Goal: Information Seeking & Learning: Learn about a topic

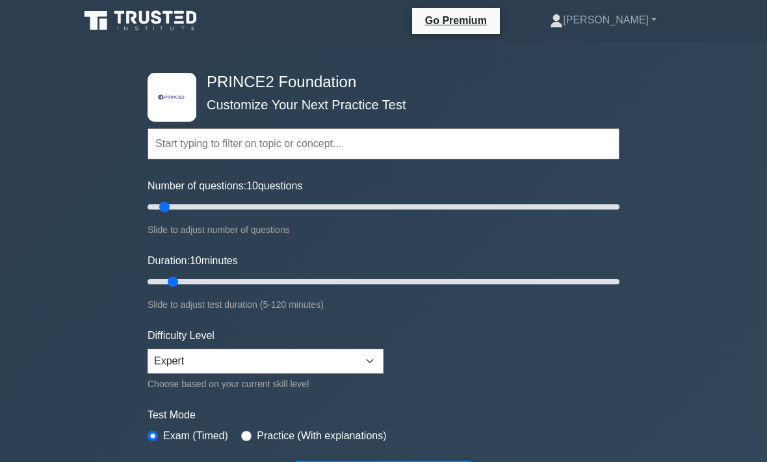
click at [219, 122] on div "Topics Introduction to PRINCE2 PRINCE2 Principles Organization Theme Business C…" at bounding box center [384, 125] width 472 height 74
click at [245, 143] on input "text" at bounding box center [384, 143] width 472 height 31
click at [185, 133] on input "text" at bounding box center [384, 143] width 472 height 31
type input "c"
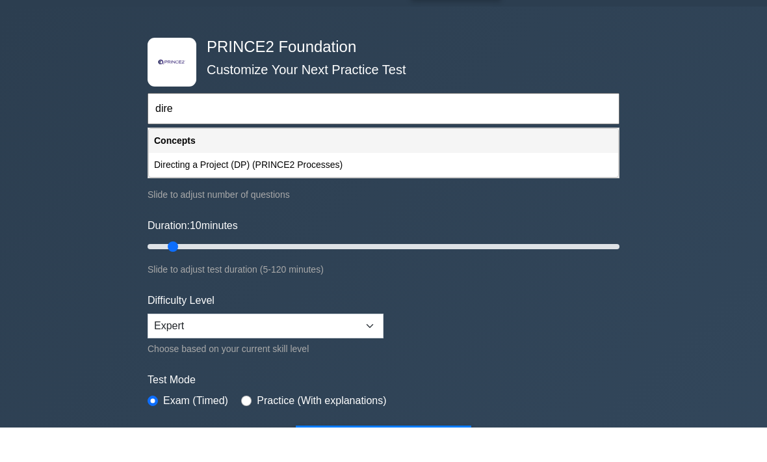
click at [326, 188] on div "Directing a Project (DP) (PRINCE2 Processes)" at bounding box center [384, 200] width 470 height 24
type input "Directing a Project (DP) (PRINCE2 Processes)"
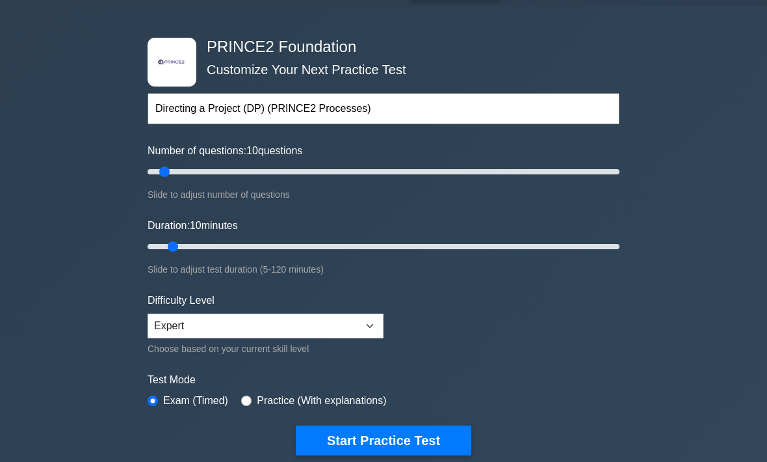
click at [414, 429] on button "Start Practice Test" at bounding box center [384, 441] width 176 height 30
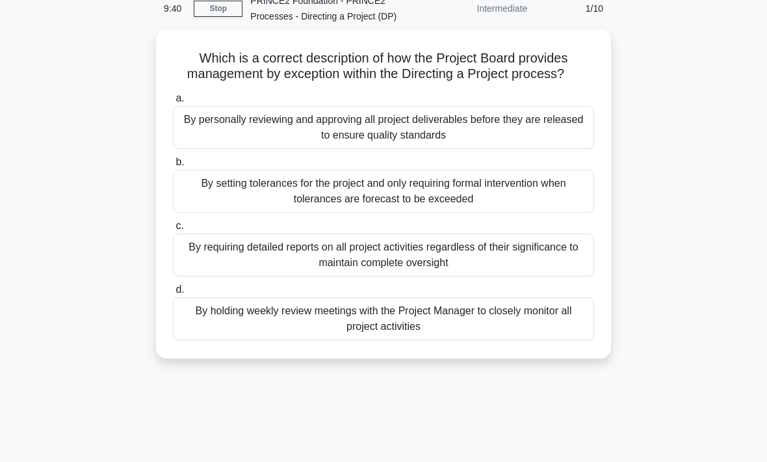
scroll to position [63, 0]
click at [496, 212] on div "By setting tolerances for the project and only requiring formal intervention wh…" at bounding box center [383, 190] width 421 height 43
click at [173, 166] on input "b. By setting tolerances for the project and only requiring formal intervention…" at bounding box center [173, 161] width 0 height 8
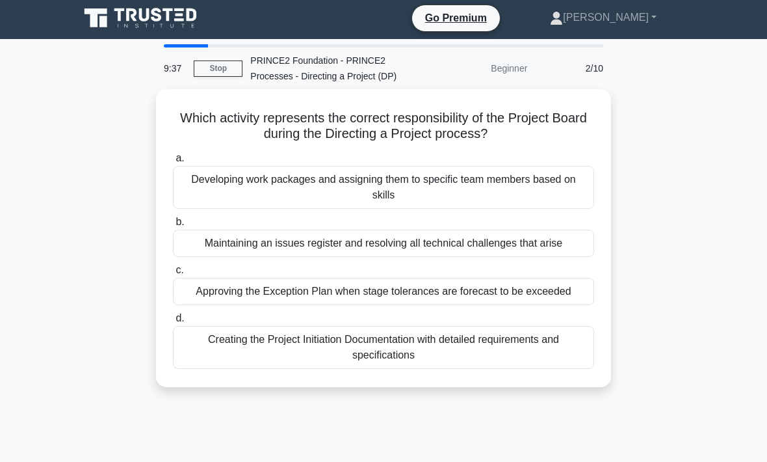
scroll to position [0, 0]
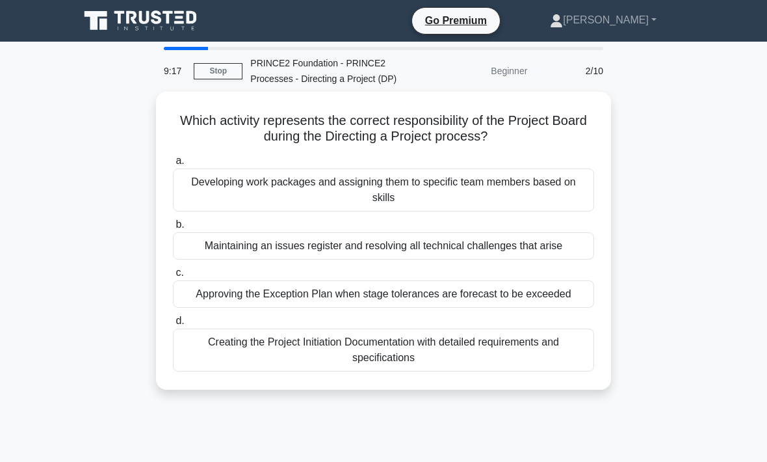
click at [408, 308] on div "Approving the Exception Plan when stage tolerances are forecast to be exceeded" at bounding box center [383, 293] width 421 height 27
click at [173, 277] on input "c. Approving the Exception Plan when stage tolerances are forecast to be exceed…" at bounding box center [173, 273] width 0 height 8
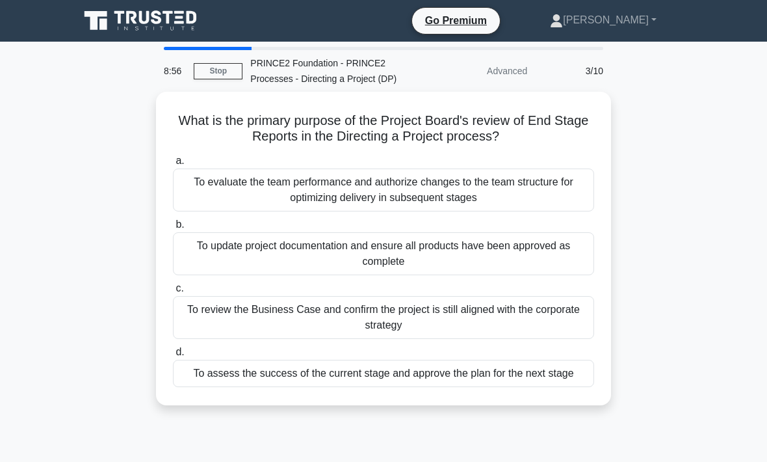
click at [405, 387] on div "To assess the success of the current stage and approve the plan for the next st…" at bounding box center [383, 373] width 421 height 27
click at [173, 356] on input "d. To assess the success of the current stage and approve the plan for the next…" at bounding box center [173, 352] width 0 height 8
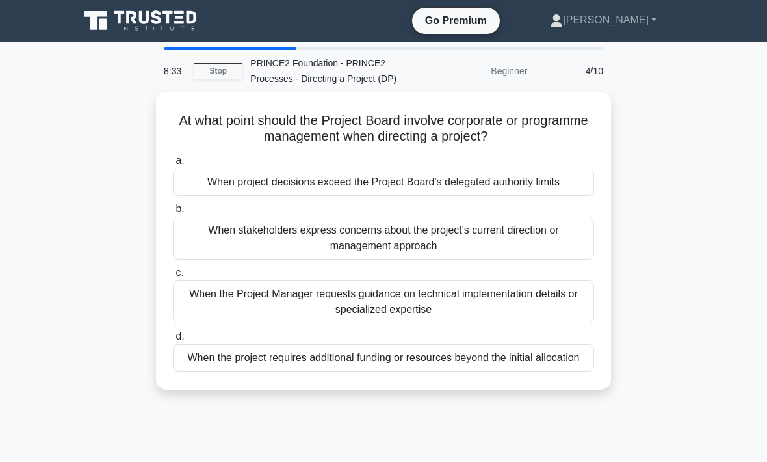
click at [455, 192] on div "When project decisions exceed the Project Board's delegated authority limits" at bounding box center [383, 181] width 421 height 27
click at [173, 165] on input "a. When project decisions exceed the Project Board's delegated authority limits" at bounding box center [173, 161] width 0 height 8
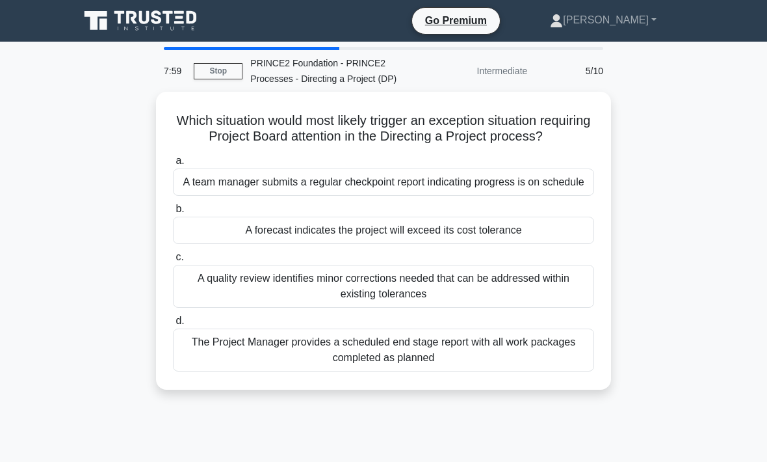
click at [446, 244] on div "A forecast indicates the project will exceed its cost tolerance" at bounding box center [383, 230] width 421 height 27
click at [173, 213] on input "b. A forecast indicates the project will exceed its cost tolerance" at bounding box center [173, 209] width 0 height 8
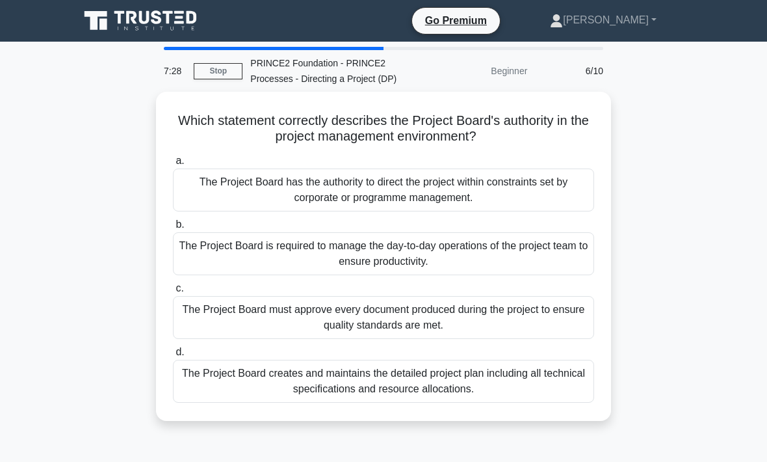
click at [460, 206] on div "The Project Board has the authority to direct the project within constraints se…" at bounding box center [383, 189] width 421 height 43
click at [173, 165] on input "a. The Project Board has the authority to direct the project within constraints…" at bounding box center [173, 161] width 0 height 8
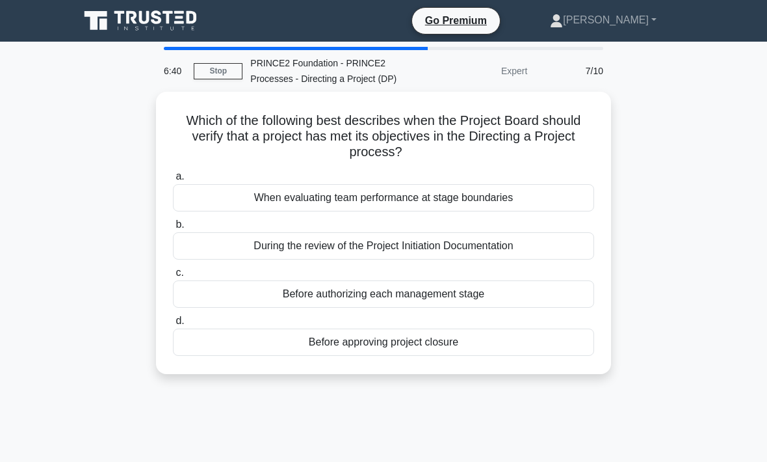
click at [407, 349] on div "Before approving project closure" at bounding box center [383, 341] width 421 height 27
click at [173, 325] on input "d. Before approving project closure" at bounding box center [173, 321] width 0 height 8
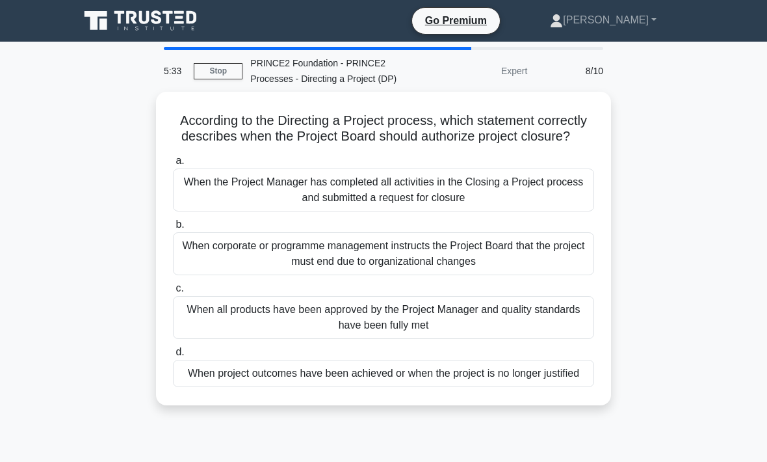
click at [387, 387] on div "When project outcomes have been achieved or when the project is no longer justi…" at bounding box center [383, 373] width 421 height 27
click at [173, 356] on input "d. When project outcomes have been achieved or when the project is no longer ju…" at bounding box center [173, 352] width 0 height 8
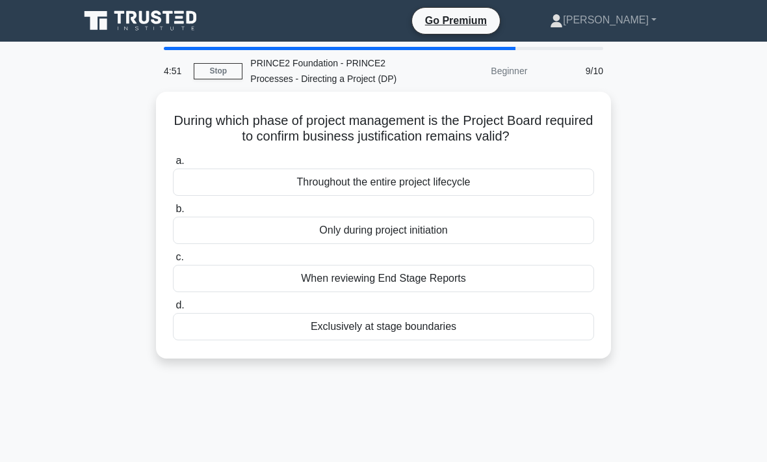
click at [418, 194] on div "Throughout the entire project lifecycle" at bounding box center [383, 181] width 421 height 27
click at [173, 165] on input "a. Throughout the entire project lifecycle" at bounding box center [173, 161] width 0 height 8
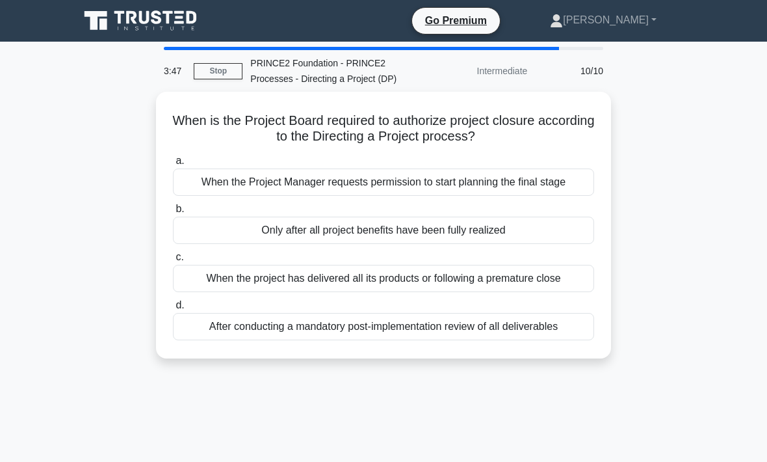
click at [444, 292] on div "When the project has delivered all its products or following a premature close" at bounding box center [383, 278] width 421 height 27
click at [173, 261] on input "c. When the project has delivered all its products or following a premature clo…" at bounding box center [173, 257] width 0 height 8
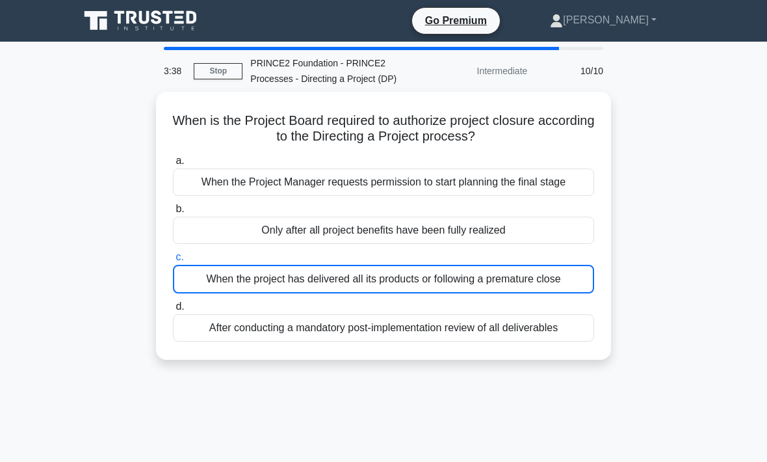
click at [220, 71] on link "Stop" at bounding box center [218, 71] width 49 height 16
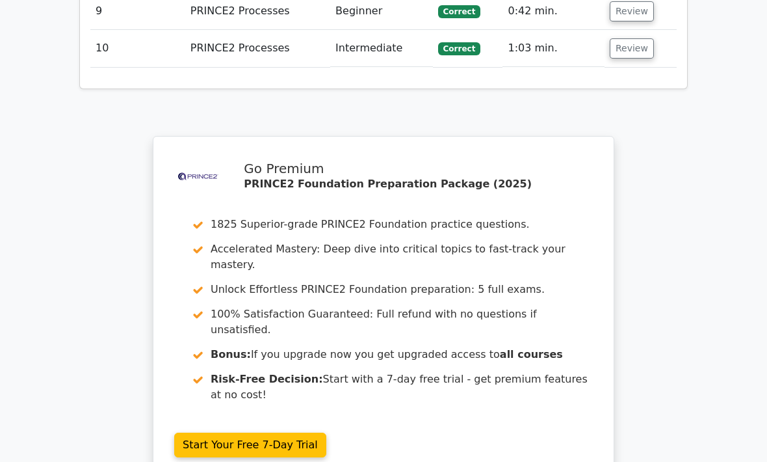
scroll to position [2094, 0]
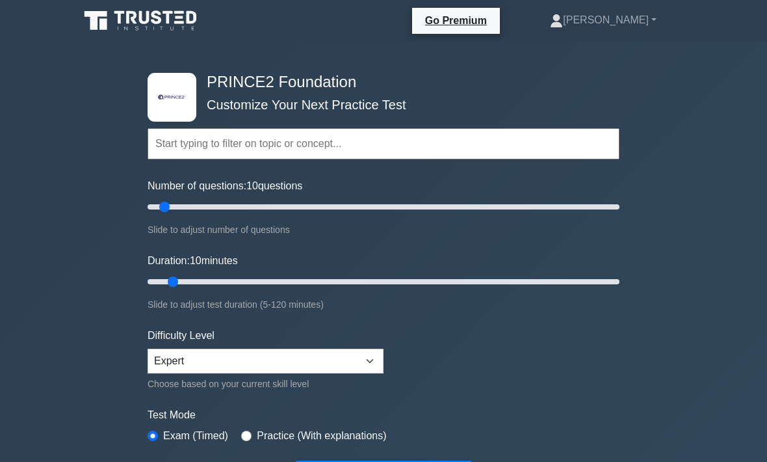
click at [195, 128] on input "text" at bounding box center [384, 143] width 472 height 31
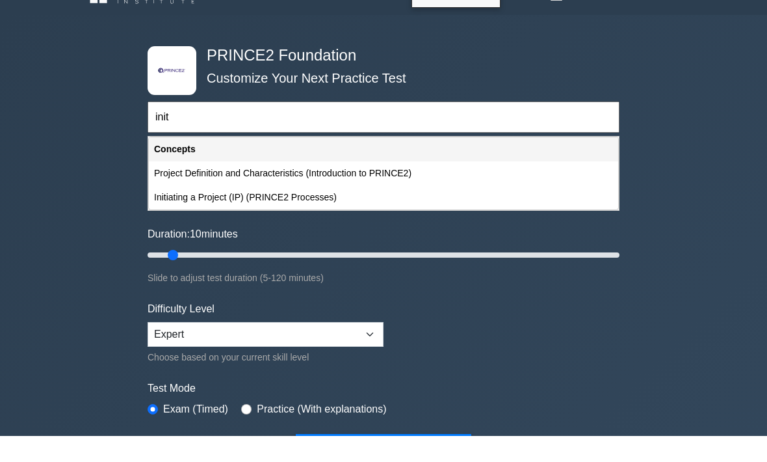
click at [306, 212] on div "Initiating a Project (IP) (PRINCE2 Processes)" at bounding box center [384, 224] width 470 height 24
type input "Initiating a Project (IP) (PRINCE2 Processes)"
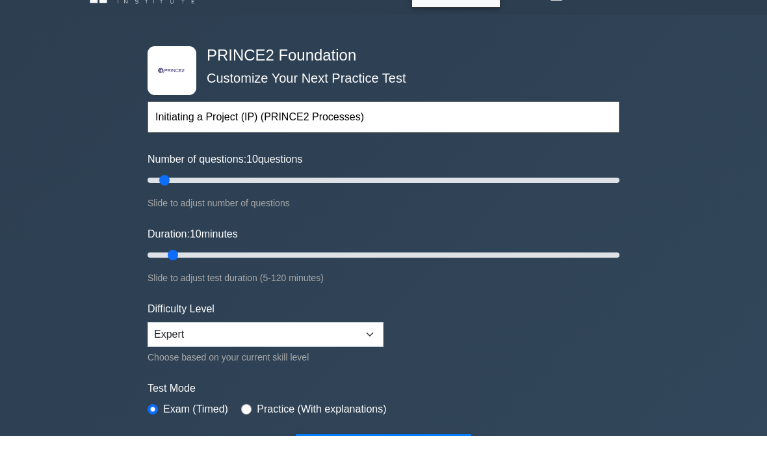
scroll to position [26, 0]
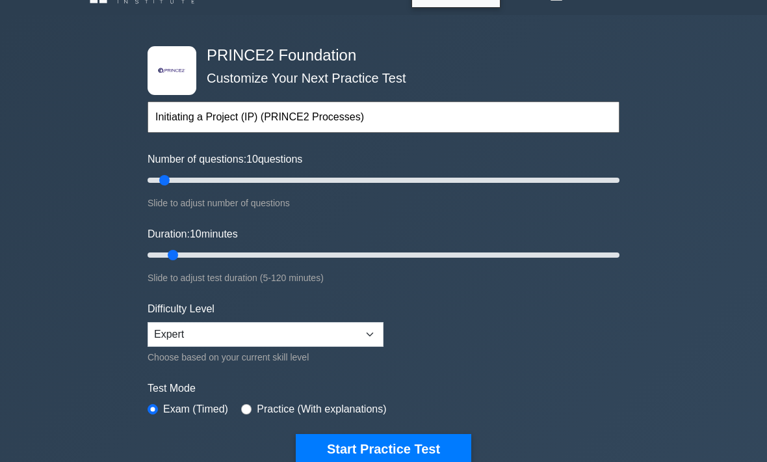
click at [382, 436] on button "Start Practice Test" at bounding box center [384, 449] width 176 height 30
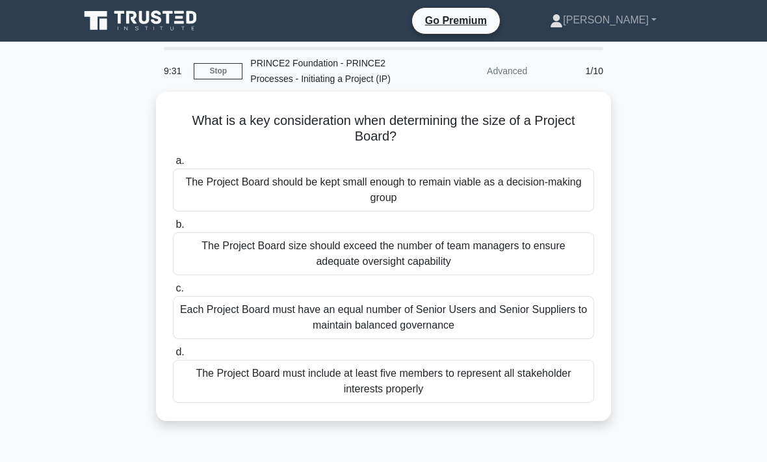
click at [424, 321] on div "Each Project Board must have an equal number of Senior Users and Senior Supplie…" at bounding box center [383, 317] width 421 height 43
click at [173, 293] on input "c. Each Project Board must have an equal number of Senior Users and Senior Supp…" at bounding box center [173, 288] width 0 height 8
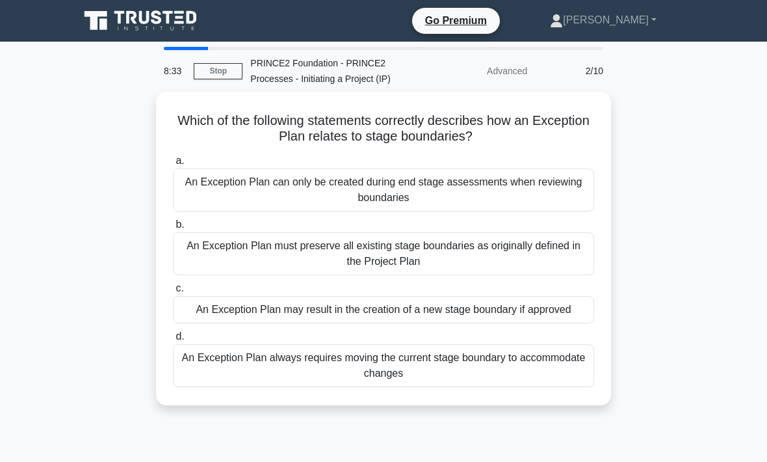
click at [406, 376] on div "An Exception Plan always requires moving the current stage boundary to accommod…" at bounding box center [383, 365] width 421 height 43
click at [173, 341] on input "d. An Exception Plan always requires moving the current stage boundary to accom…" at bounding box center [173, 336] width 0 height 8
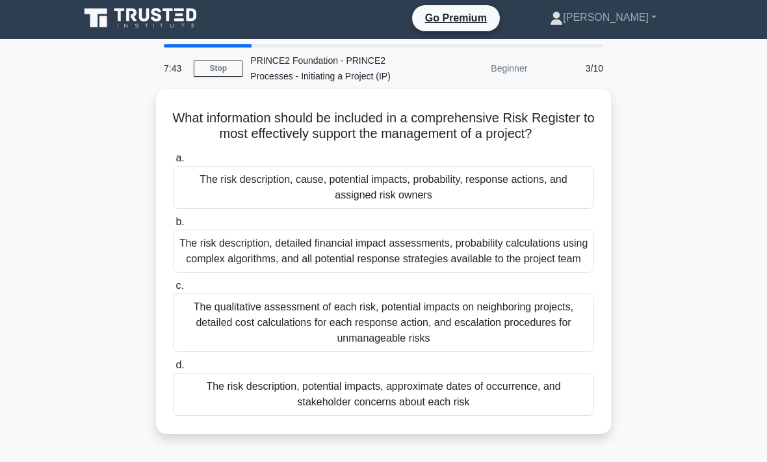
scroll to position [1, 0]
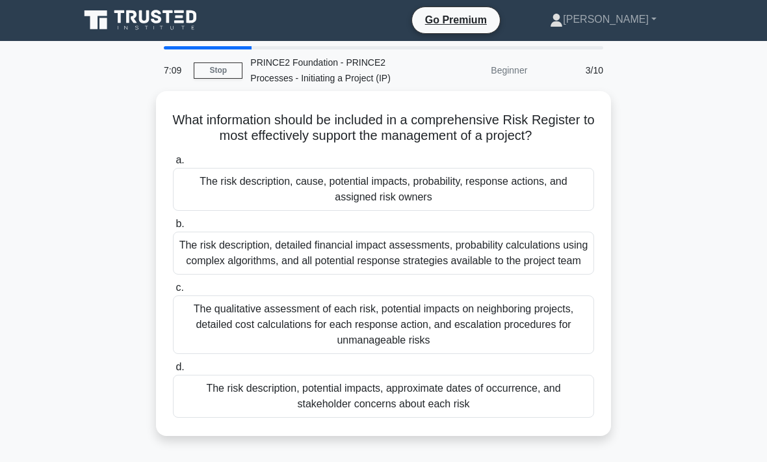
click at [419, 211] on div "The risk description, cause, potential impacts, probability, response actions, …" at bounding box center [383, 189] width 421 height 43
click at [173, 165] on input "a. The risk description, cause, potential impacts, probability, response action…" at bounding box center [173, 160] width 0 height 8
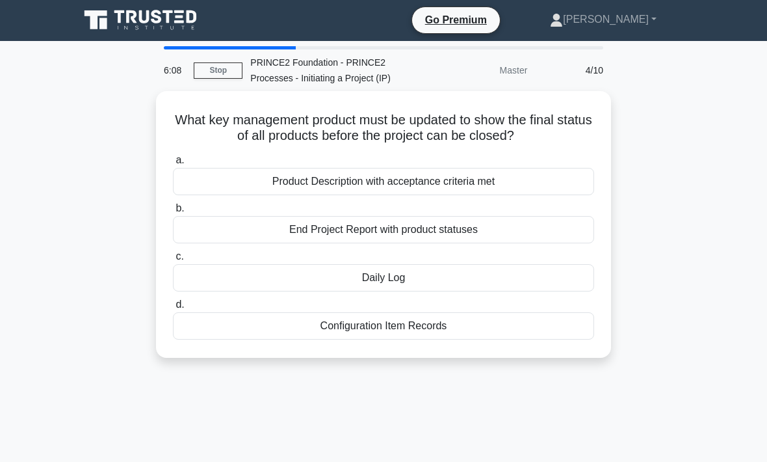
click at [426, 176] on div "Product Description with acceptance criteria met" at bounding box center [383, 181] width 421 height 27
click at [173, 165] on input "a. Product Description with acceptance criteria met" at bounding box center [173, 160] width 0 height 8
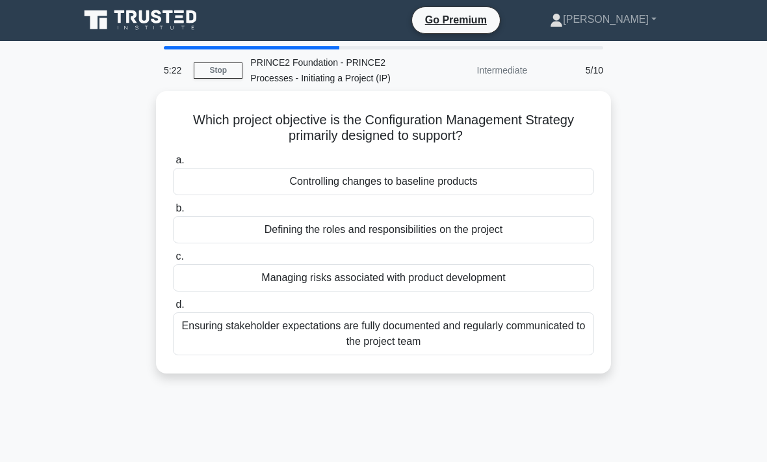
click at [391, 173] on div "Controlling changes to baseline products" at bounding box center [383, 181] width 421 height 27
click at [173, 165] on input "a. Controlling changes to baseline products" at bounding box center [173, 160] width 0 height 8
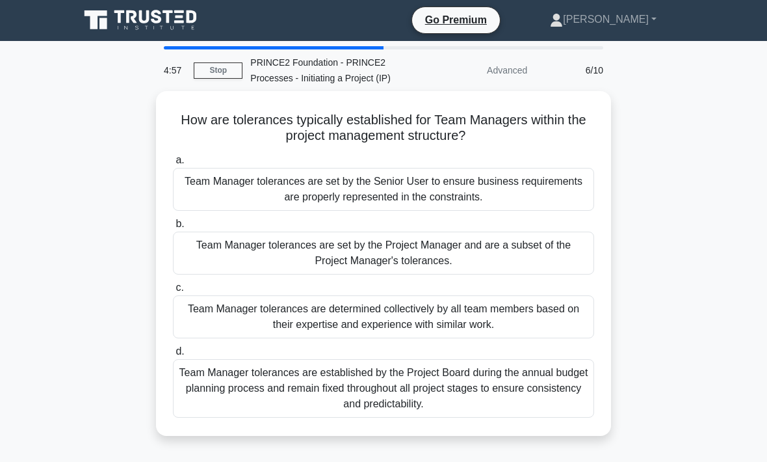
click at [444, 244] on div "Team Manager tolerances are set by the Project Manager and are a subset of the …" at bounding box center [383, 253] width 421 height 43
click at [173, 228] on input "b. Team Manager tolerances are set by the Project Manager and are a subset of t…" at bounding box center [173, 224] width 0 height 8
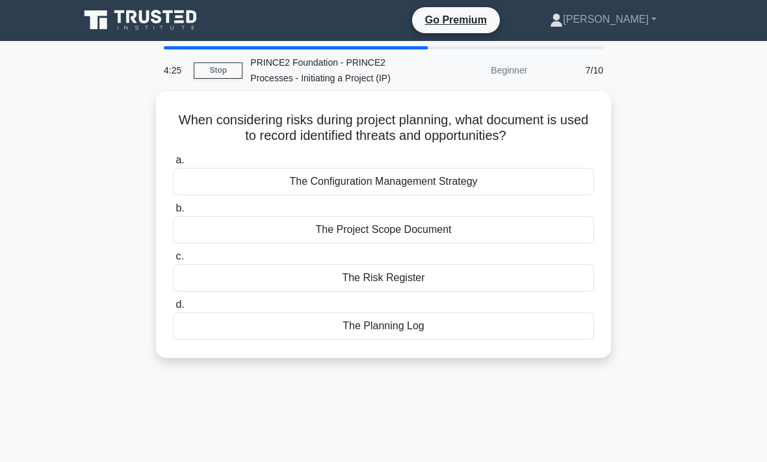
click at [432, 273] on div "The Risk Register" at bounding box center [383, 277] width 421 height 27
click at [173, 261] on input "c. The Risk Register" at bounding box center [173, 256] width 0 height 8
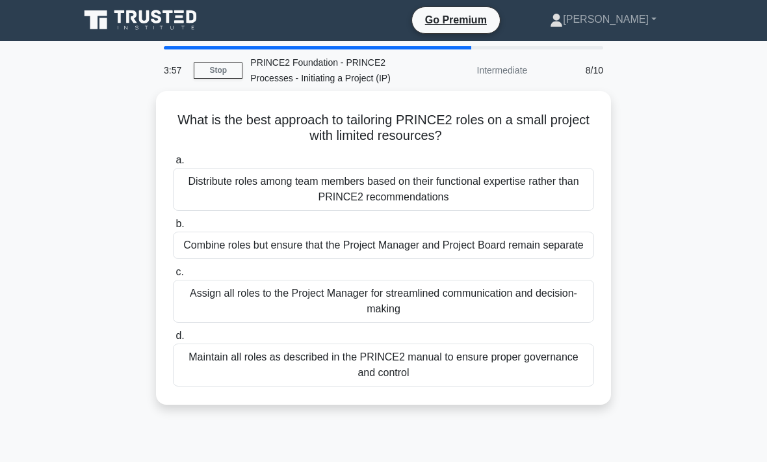
click at [411, 248] on div "Combine roles but ensure that the Project Manager and Project Board remain sepa…" at bounding box center [383, 245] width 421 height 27
click at [173, 228] on input "b. Combine roles but ensure that the Project Manager and Project Board remain s…" at bounding box center [173, 224] width 0 height 8
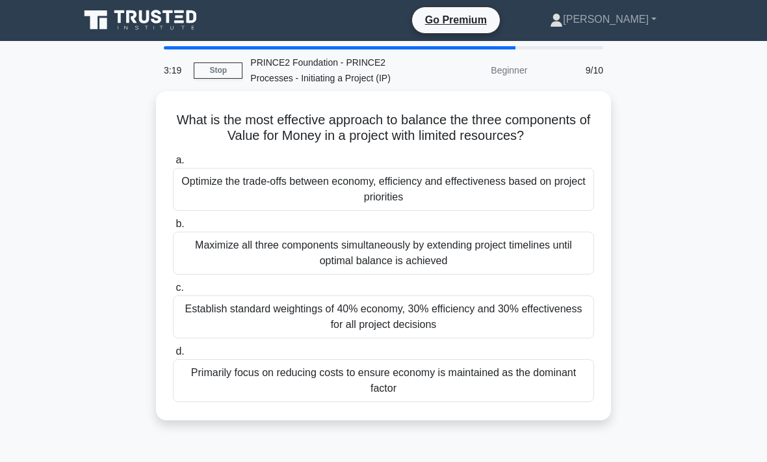
click at [403, 392] on div "Primarily focus on reducing costs to ensure economy is maintained as the domina…" at bounding box center [383, 380] width 421 height 43
click at [173, 356] on input "d. Primarily focus on reducing costs to ensure economy is maintained as the dom…" at bounding box center [173, 351] width 0 height 8
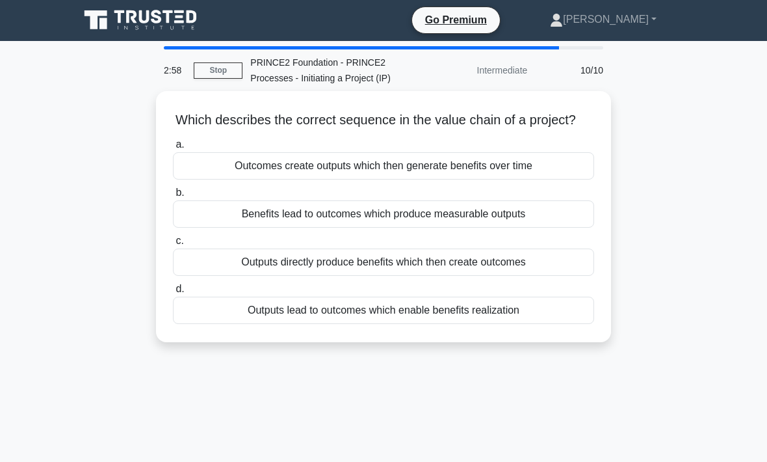
click at [405, 271] on div "Outputs directly produce benefits which then create outcomes" at bounding box center [383, 261] width 421 height 27
click at [173, 245] on input "c. Outputs directly produce benefits which then create outcomes" at bounding box center [173, 241] width 0 height 8
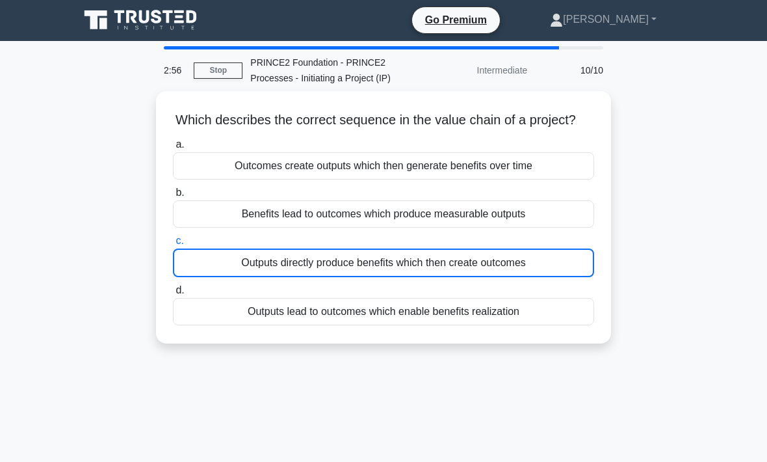
scroll to position [44, 0]
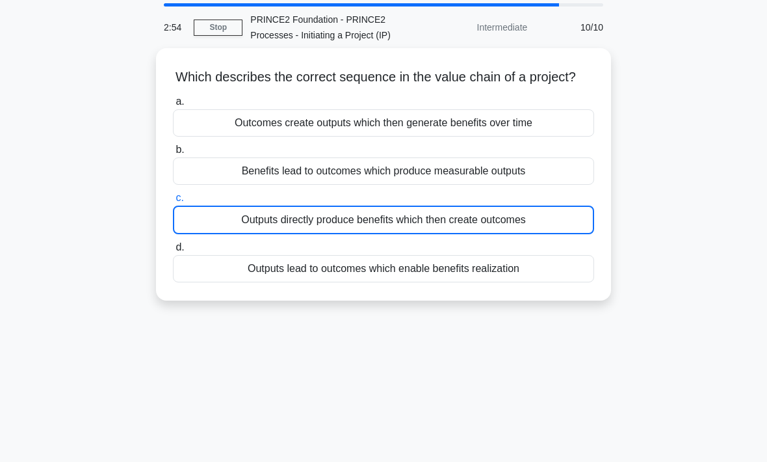
click at [216, 20] on link "Stop" at bounding box center [218, 28] width 49 height 16
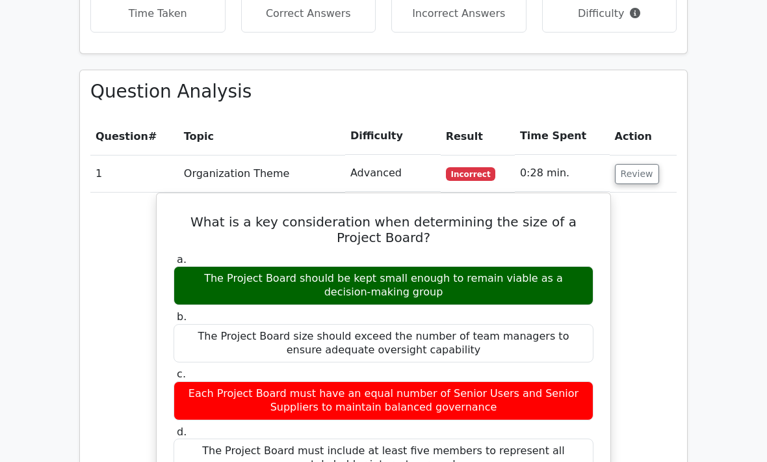
click at [644, 165] on button "Review" at bounding box center [637, 175] width 44 height 20
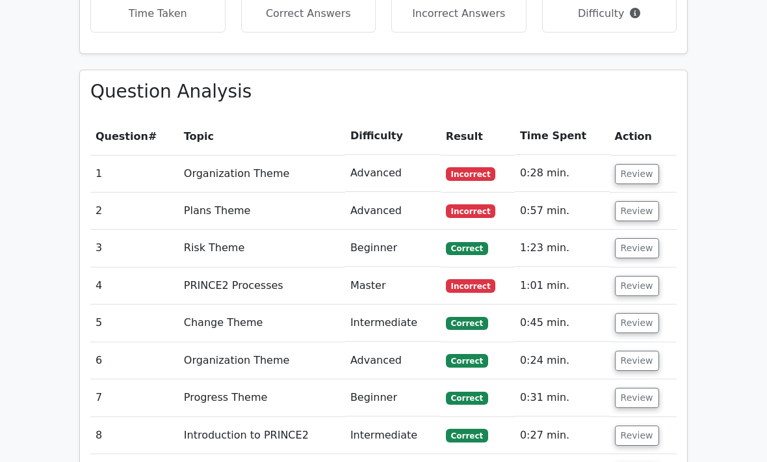
click at [643, 164] on button "Review" at bounding box center [637, 174] width 44 height 20
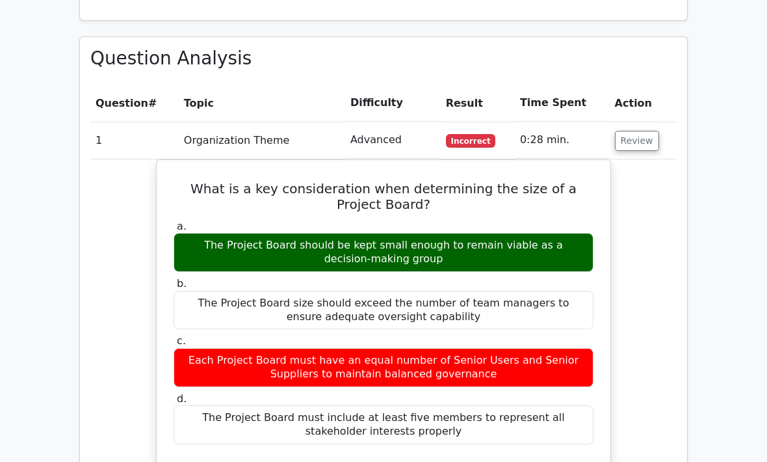
scroll to position [1039, 0]
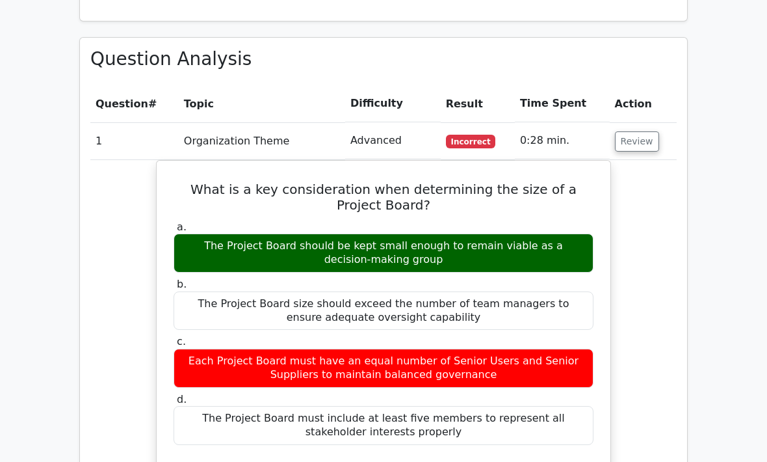
click at [642, 131] on button "Review" at bounding box center [637, 141] width 44 height 20
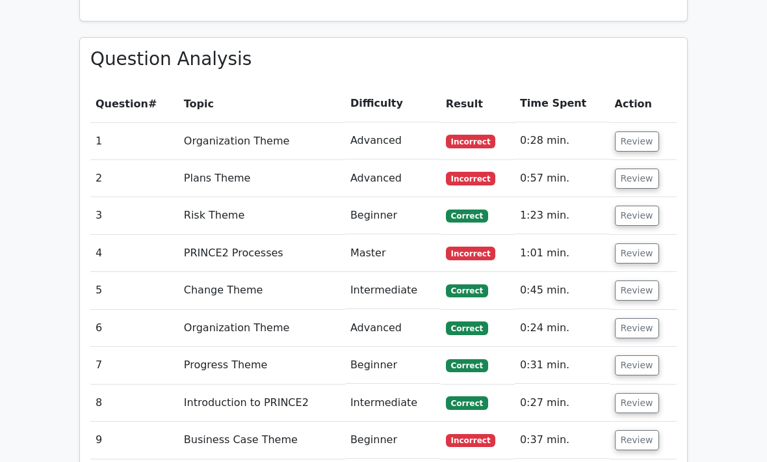
click at [636, 168] on button "Review" at bounding box center [637, 178] width 44 height 20
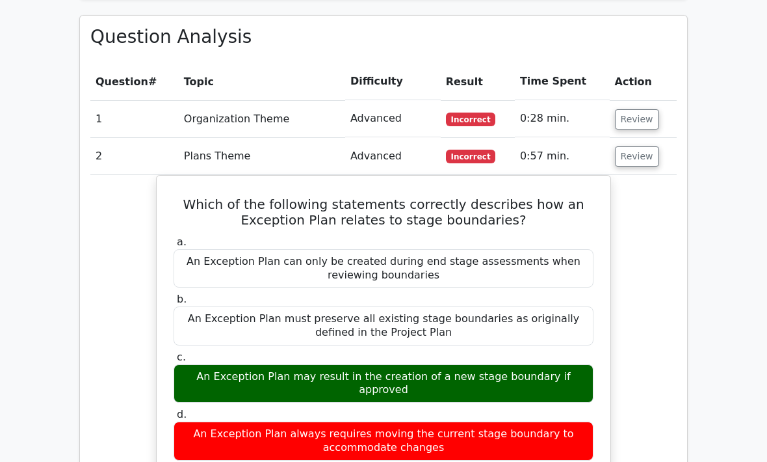
scroll to position [1061, 0]
click at [643, 146] on button "Review" at bounding box center [637, 156] width 44 height 20
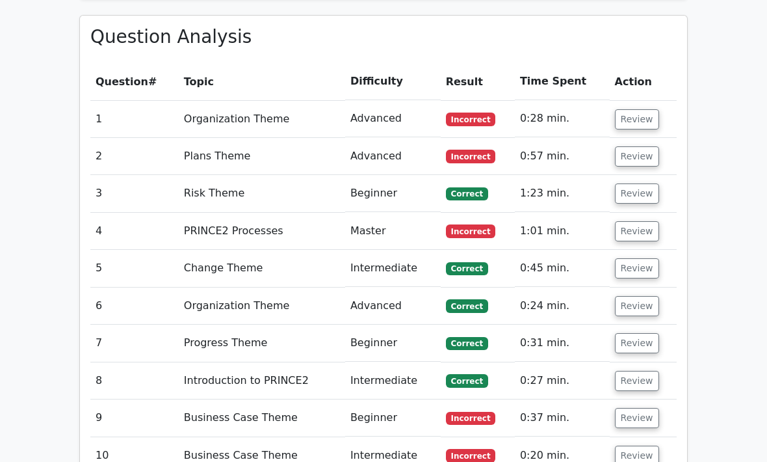
click at [643, 221] on button "Review" at bounding box center [637, 231] width 44 height 20
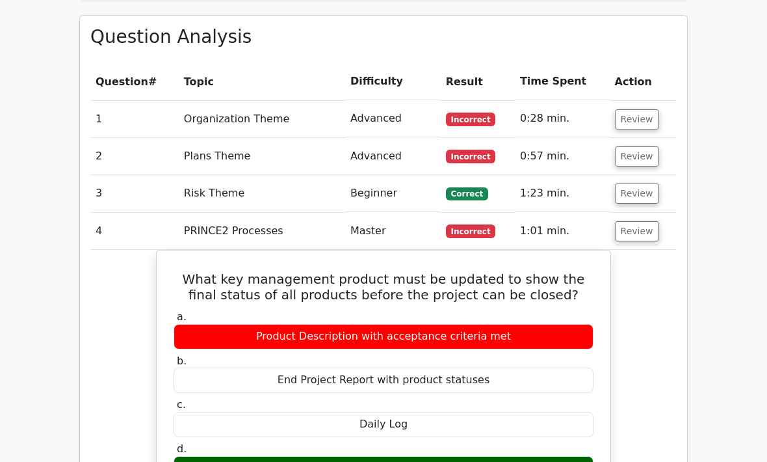
click at [641, 221] on button "Review" at bounding box center [637, 231] width 44 height 20
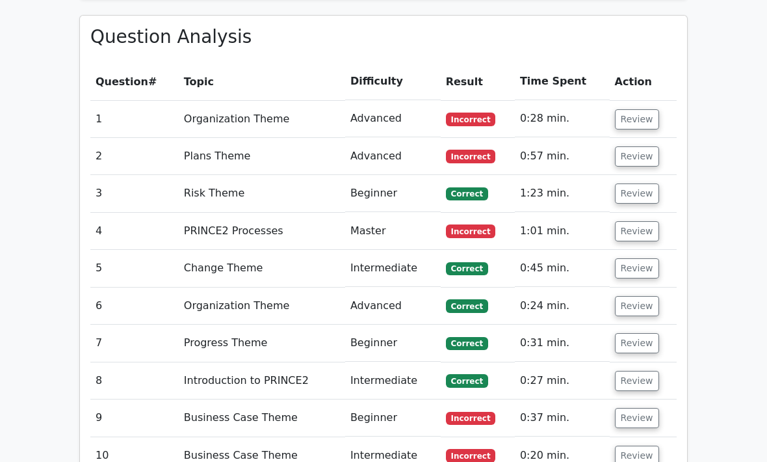
click at [636, 445] on button "Review" at bounding box center [637, 455] width 44 height 20
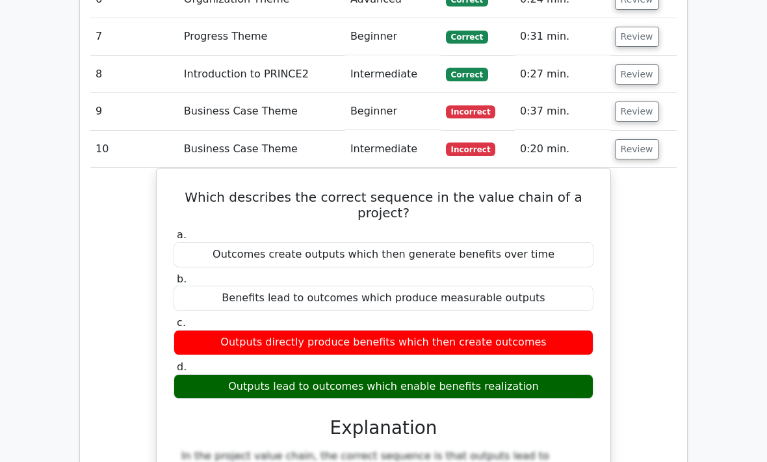
scroll to position [1367, 0]
click at [642, 101] on button "Review" at bounding box center [637, 111] width 44 height 20
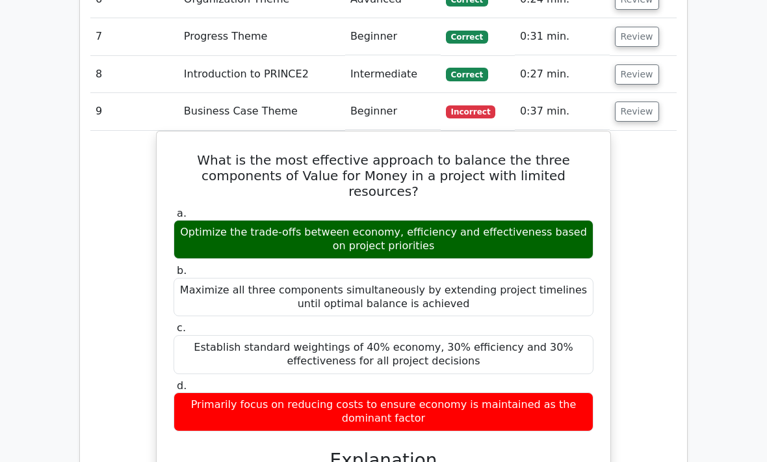
click at [637, 101] on button "Review" at bounding box center [637, 111] width 44 height 20
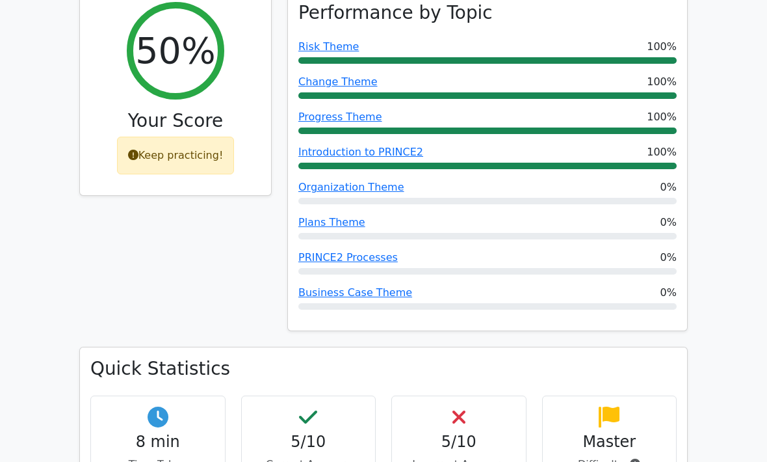
scroll to position [544, 0]
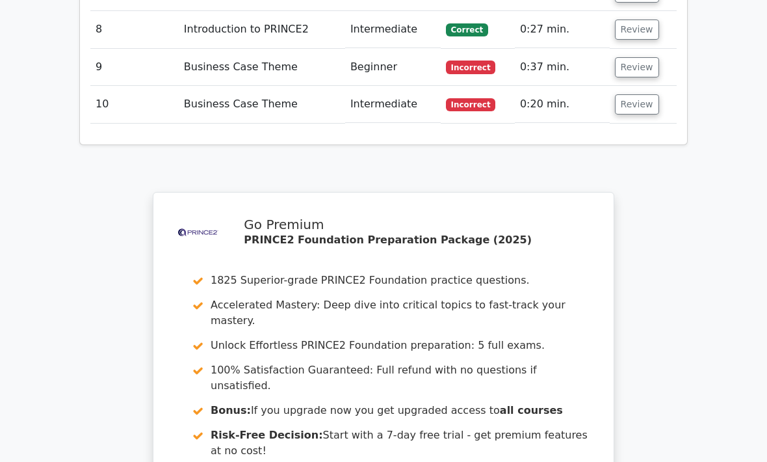
scroll to position [2345, 0]
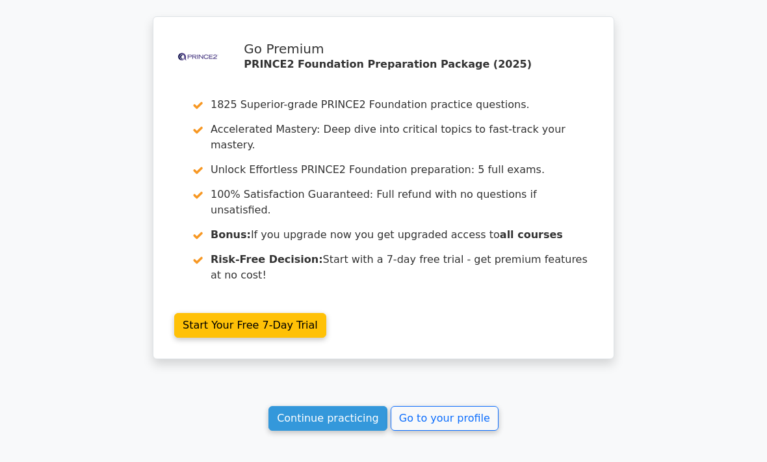
click at [351, 406] on link "Continue practicing" at bounding box center [328, 418] width 119 height 25
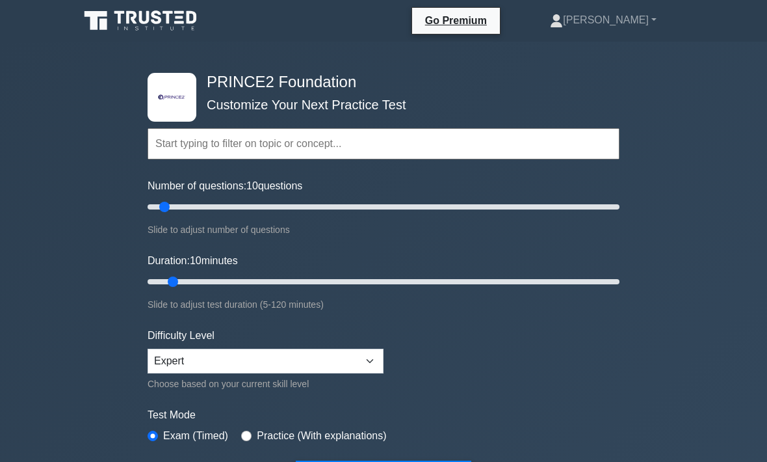
click at [310, 141] on input "text" at bounding box center [384, 143] width 472 height 31
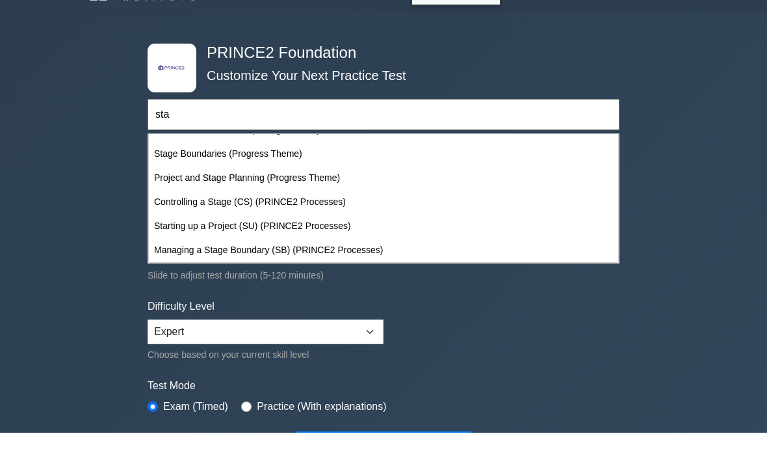
scroll to position [137, 0]
click at [343, 243] on div "Starting up a Project (SU) (PRINCE2 Processes)" at bounding box center [384, 255] width 470 height 24
type input "Starting up a Project (SU) (PRINCE2 Processes)"
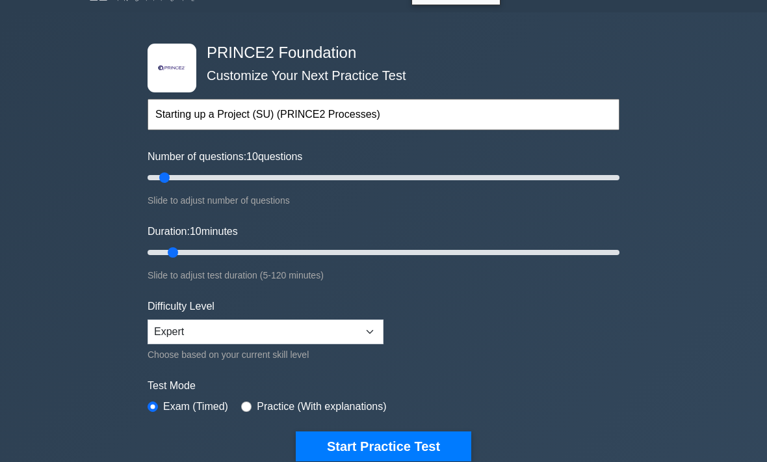
click at [375, 444] on button "Start Practice Test" at bounding box center [384, 446] width 176 height 30
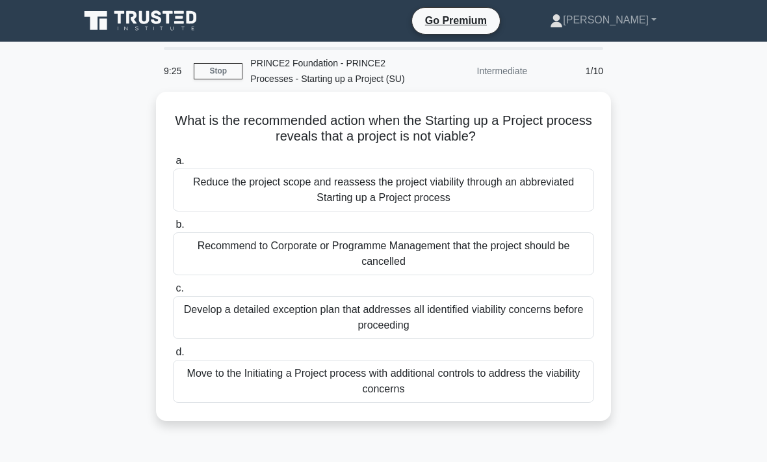
click at [395, 266] on div "Recommend to Corporate or Programme Management that the project should be cance…" at bounding box center [383, 253] width 421 height 43
click at [173, 229] on input "b. Recommend to Corporate or Programme Management that the project should be ca…" at bounding box center [173, 224] width 0 height 8
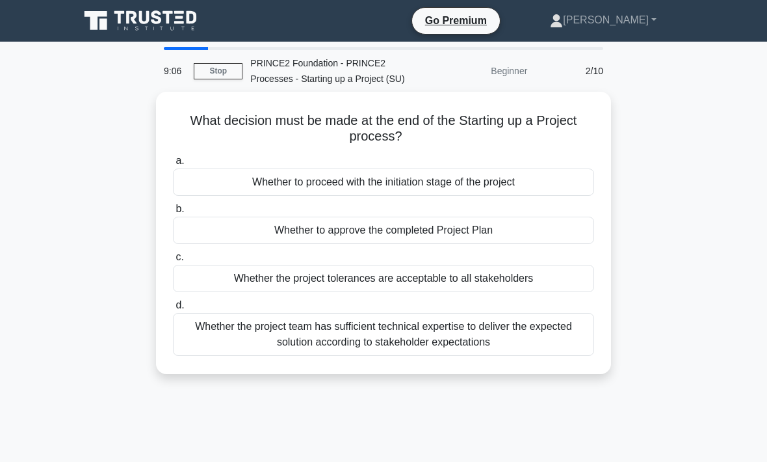
click at [392, 196] on div "Whether to proceed with the initiation stage of the project" at bounding box center [383, 181] width 421 height 27
click at [173, 165] on input "a. Whether to proceed with the initiation stage of the project" at bounding box center [173, 161] width 0 height 8
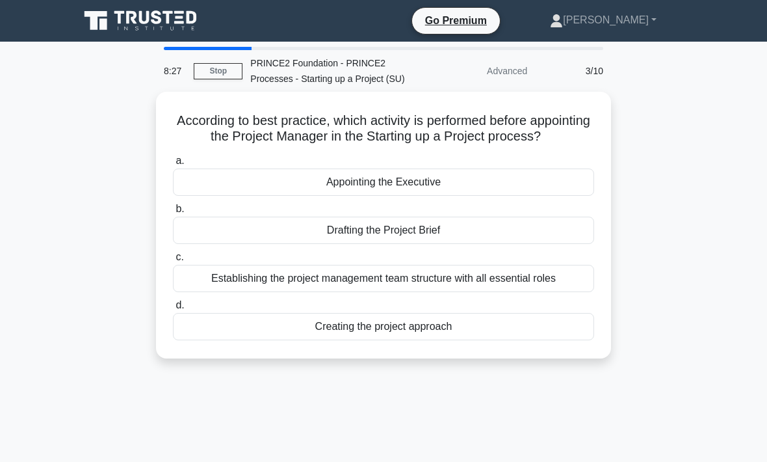
click at [397, 340] on div "Creating the project approach" at bounding box center [383, 326] width 421 height 27
click at [173, 310] on input "d. Creating the project approach" at bounding box center [173, 305] width 0 height 8
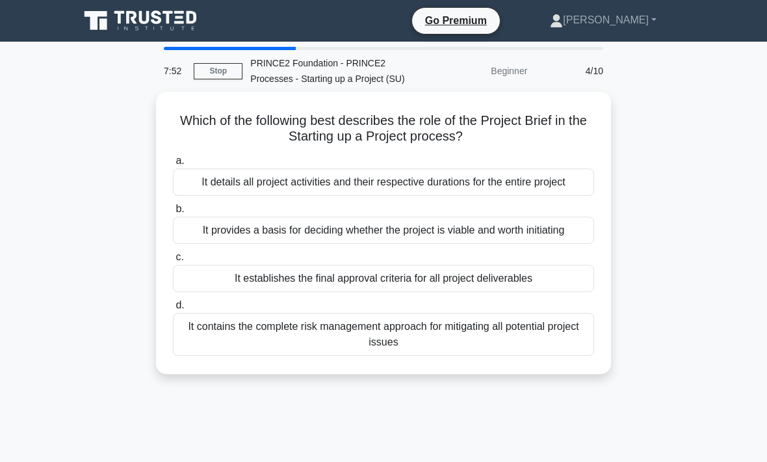
click at [401, 196] on div "It details all project activities and their respective durations for the entire…" at bounding box center [383, 181] width 421 height 27
click at [173, 165] on input "a. It details all project activities and their respective durations for the ent…" at bounding box center [173, 161] width 0 height 8
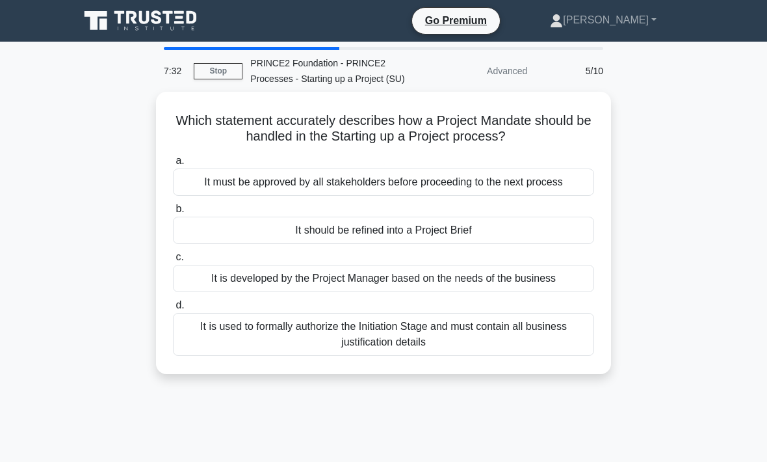
click at [418, 356] on div "It is used to formally authorize the Initiation Stage and must contain all busi…" at bounding box center [383, 334] width 421 height 43
click at [173, 310] on input "d. It is used to formally authorize the Initiation Stage and must contain all b…" at bounding box center [173, 305] width 0 height 8
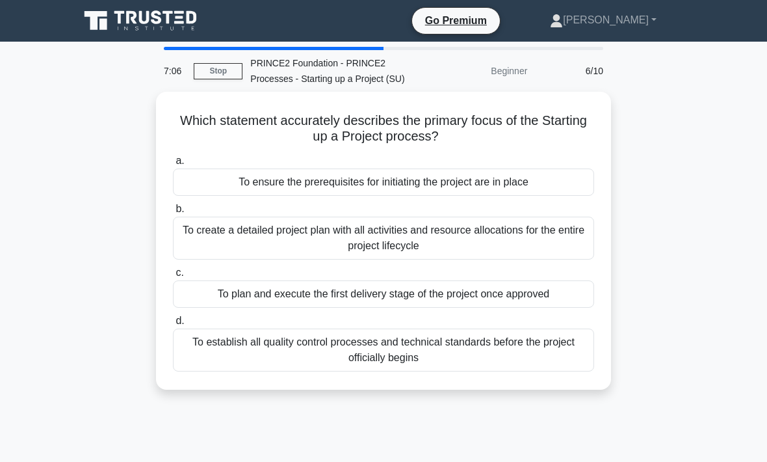
click at [421, 196] on div "To ensure the prerequisites for initiating the project are in place" at bounding box center [383, 181] width 421 height 27
click at [173, 165] on input "a. To ensure the prerequisites for initiating the project are in place" at bounding box center [173, 161] width 0 height 8
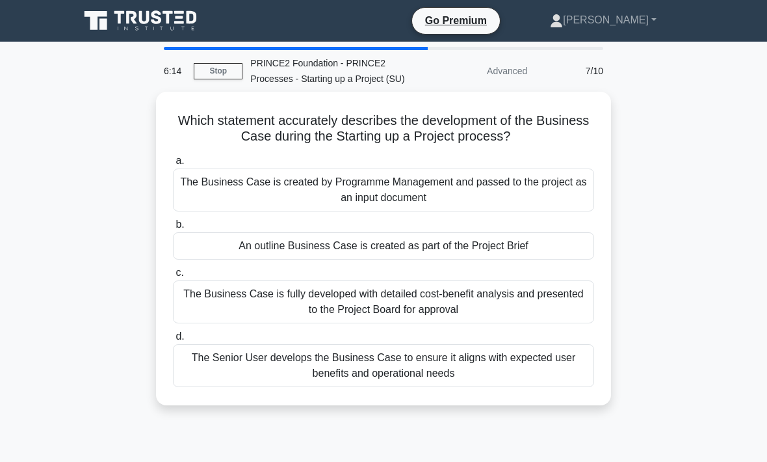
click at [399, 254] on div "An outline Business Case is created as part of the Project Brief" at bounding box center [383, 245] width 421 height 27
click at [173, 229] on input "b. An outline Business Case is created as part of the Project Brief" at bounding box center [173, 224] width 0 height 8
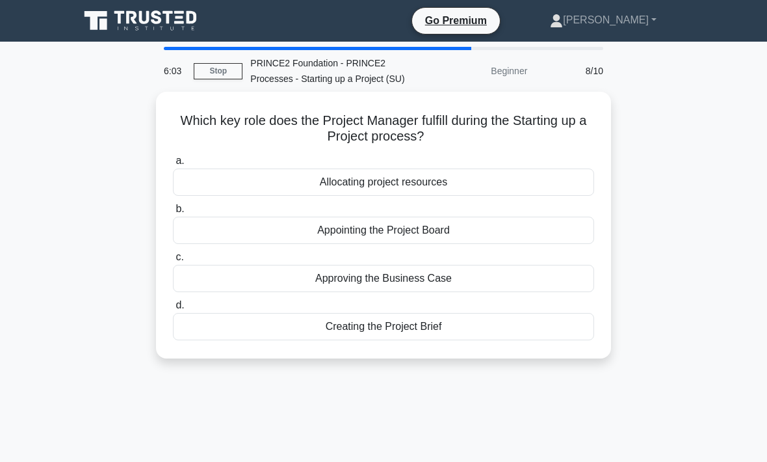
click at [411, 337] on div "Creating the Project Brief" at bounding box center [383, 326] width 421 height 27
click at [173, 310] on input "d. Creating the Project Brief" at bounding box center [173, 305] width 0 height 8
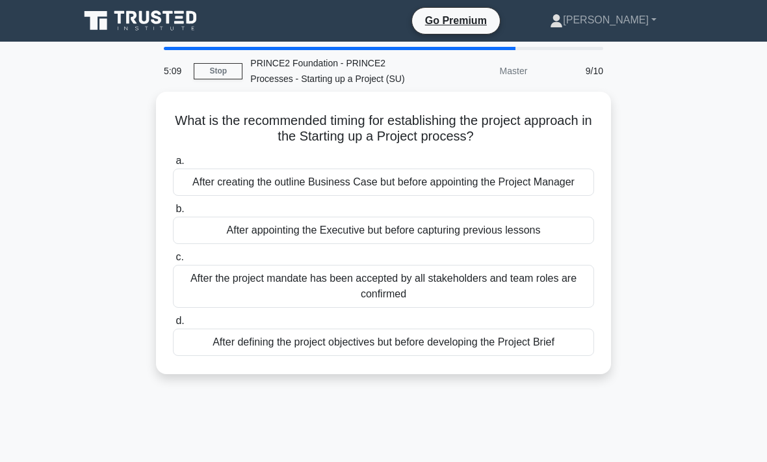
click at [412, 196] on div "After creating the outline Business Case but before appointing the Project Mana…" at bounding box center [383, 181] width 421 height 27
click at [173, 165] on input "a. After creating the outline Business Case but before appointing the Project M…" at bounding box center [173, 161] width 0 height 8
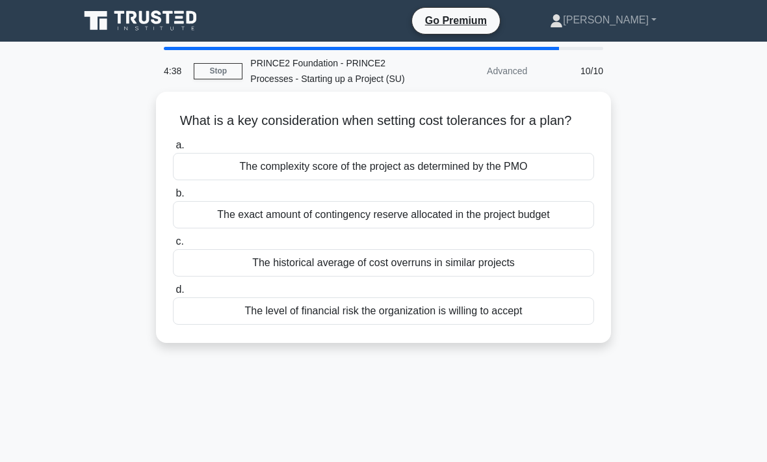
click at [386, 325] on div "The level of financial risk the organization is willing to accept" at bounding box center [383, 310] width 421 height 27
click at [173, 294] on input "d. The level of financial risk the organization is willing to accept" at bounding box center [173, 290] width 0 height 8
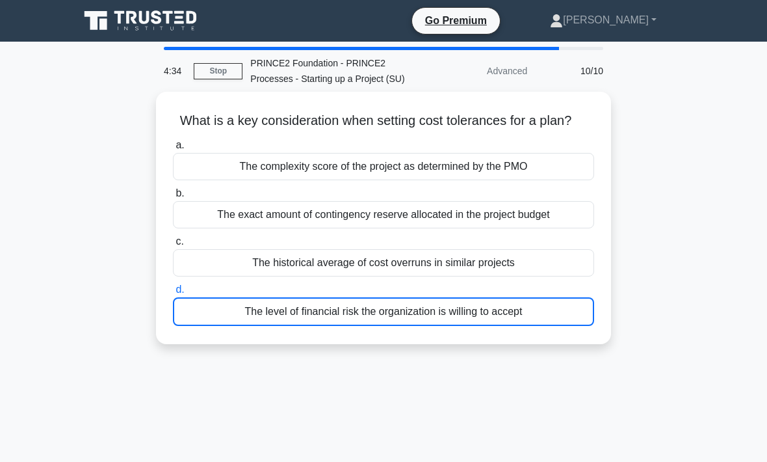
click at [217, 75] on link "Stop" at bounding box center [218, 71] width 49 height 16
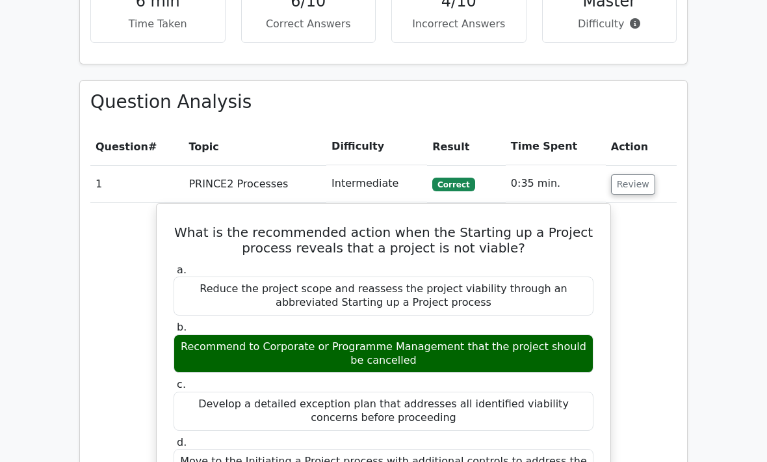
scroll to position [860, 0]
click at [636, 174] on button "Review" at bounding box center [633, 184] width 44 height 20
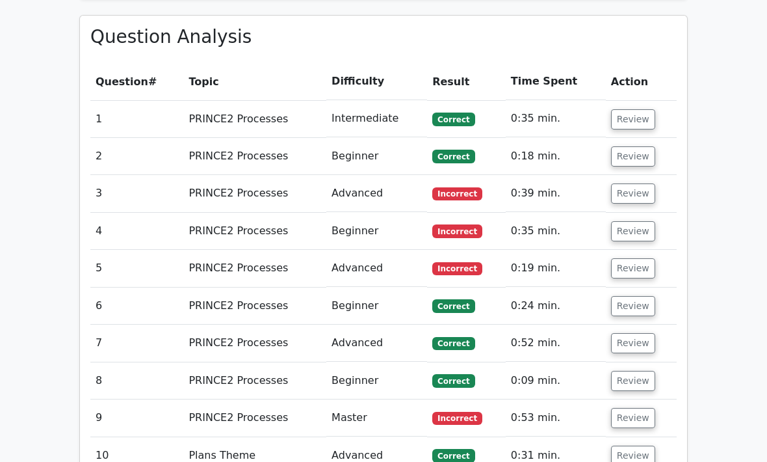
scroll to position [925, 0]
click at [639, 408] on button "Review" at bounding box center [633, 418] width 44 height 20
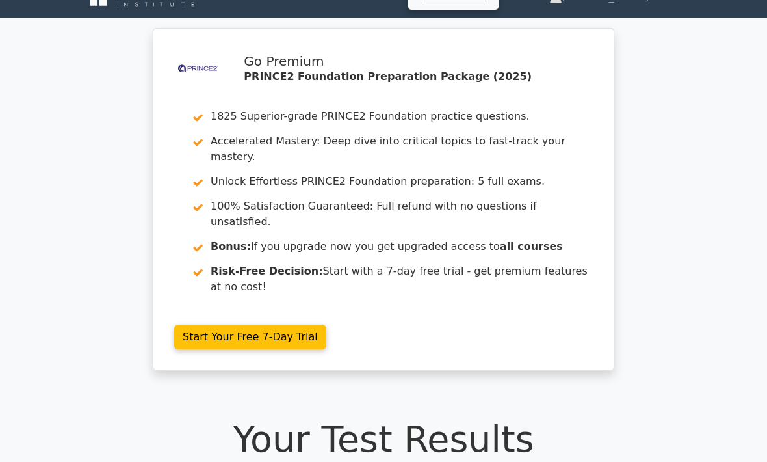
scroll to position [0, 0]
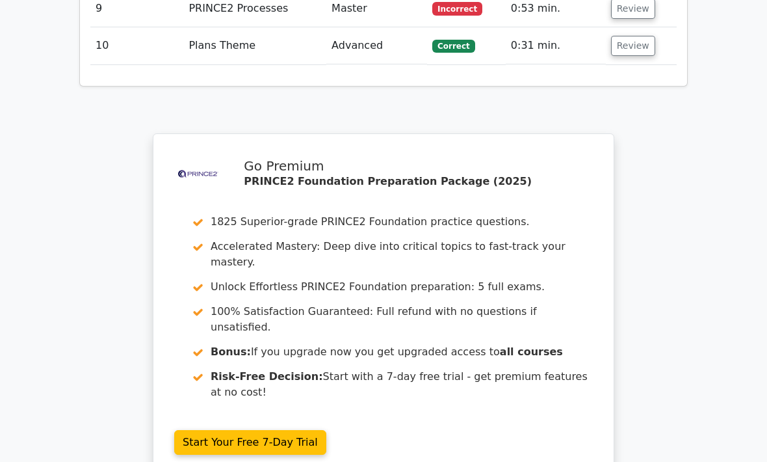
scroll to position [2210, 0]
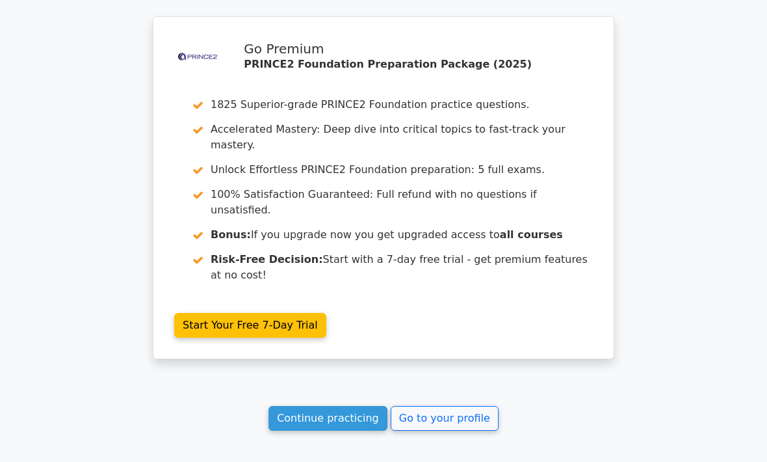
click at [358, 406] on link "Continue practicing" at bounding box center [328, 418] width 119 height 25
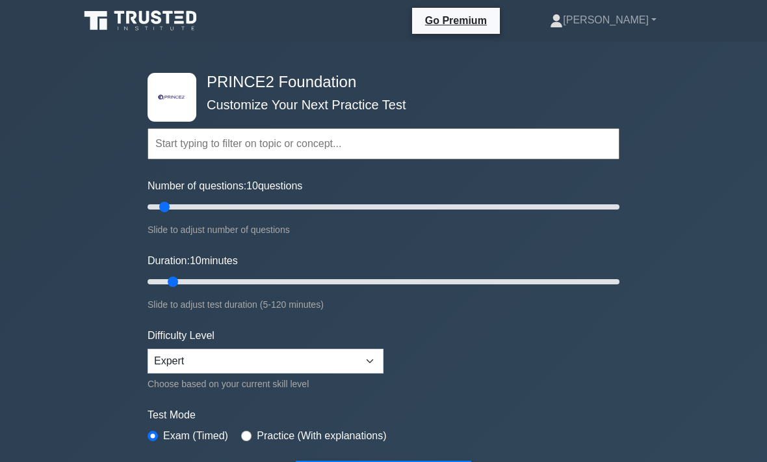
click at [219, 139] on input "text" at bounding box center [384, 143] width 472 height 31
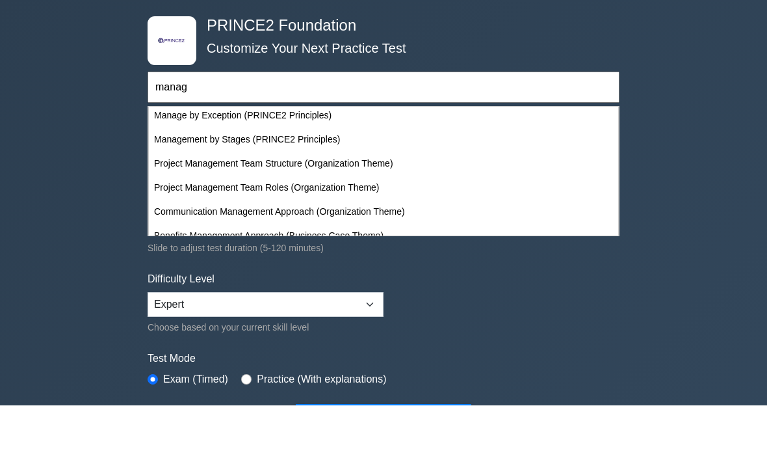
scroll to position [51, 0]
click at [332, 185] on div "Management by Stages (PRINCE2 Principles)" at bounding box center [384, 197] width 470 height 24
type input "Management by Stages (PRINCE2 Principles)"
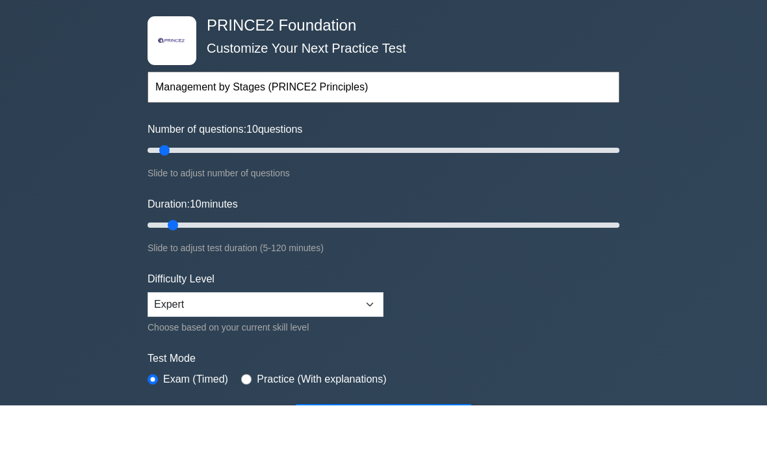
scroll to position [57, 0]
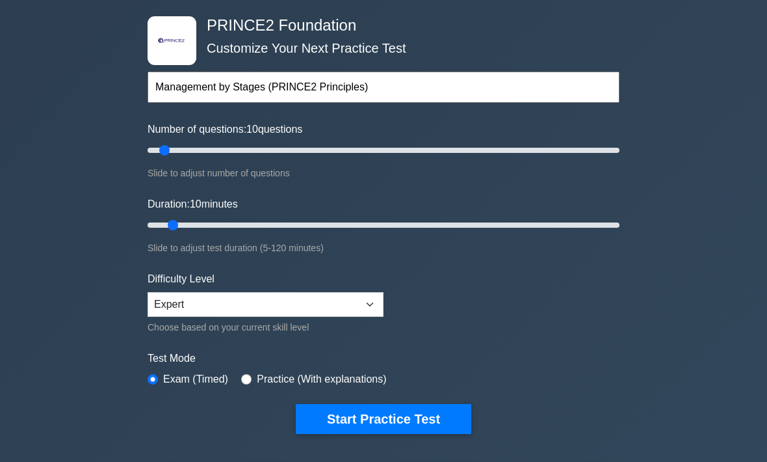
click at [393, 405] on button "Start Practice Test" at bounding box center [384, 419] width 176 height 30
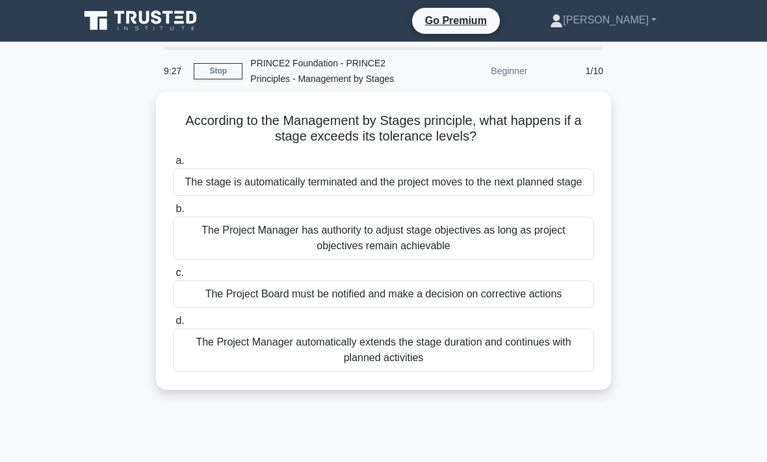
click at [464, 308] on div "The Project Board must be notified and make a decision on corrective actions" at bounding box center [383, 293] width 421 height 27
click at [173, 277] on input "c. The Project Board must be notified and make a decision on corrective actions" at bounding box center [173, 273] width 0 height 8
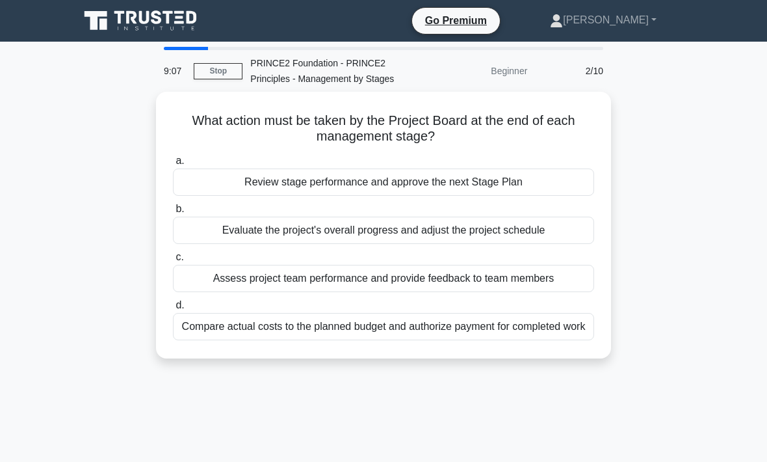
click at [447, 173] on div "Review stage performance and approve the next Stage Plan" at bounding box center [383, 181] width 421 height 27
click at [173, 165] on input "a. Review stage performance and approve the next Stage Plan" at bounding box center [173, 161] width 0 height 8
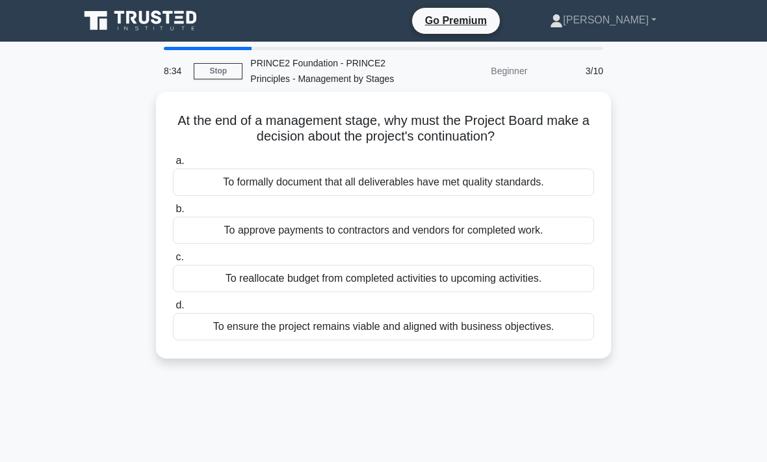
click at [767, 100] on html "Go Premium [PERSON_NAME]" at bounding box center [383, 351] width 767 height 702
click at [763, 94] on main "8:34 Stop PRINCE2 Foundation - PRINCE2 Principles - Management by Stages Beginn…" at bounding box center [383, 372] width 767 height 661
click at [522, 325] on div "To ensure the project remains viable and aligned with business objectives." at bounding box center [383, 326] width 421 height 27
click at [173, 310] on input "d. To ensure the project remains viable and aligned with business objectives." at bounding box center [173, 305] width 0 height 8
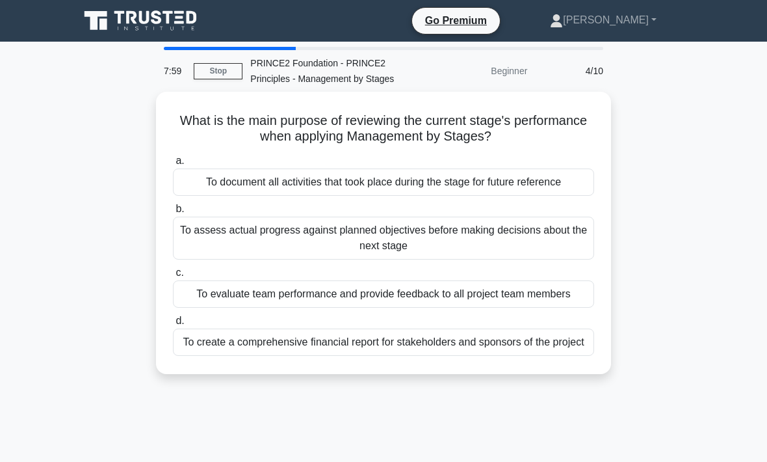
click at [422, 256] on div "To assess actual progress against planned objectives before making decisions ab…" at bounding box center [383, 238] width 421 height 43
click at [173, 213] on input "b. To assess actual progress against planned objectives before making decisions…" at bounding box center [173, 209] width 0 height 8
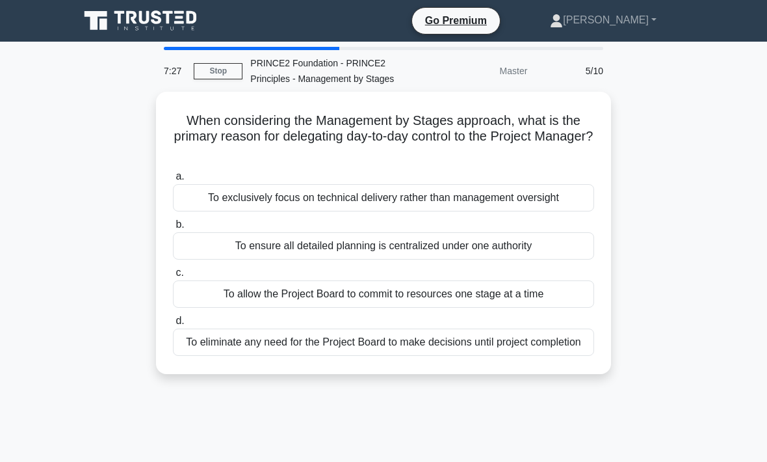
click at [507, 241] on div "To ensure all detailed planning is centralized under one authority" at bounding box center [383, 245] width 421 height 27
click at [173, 229] on input "b. To ensure all detailed planning is centralized under one authority" at bounding box center [173, 224] width 0 height 8
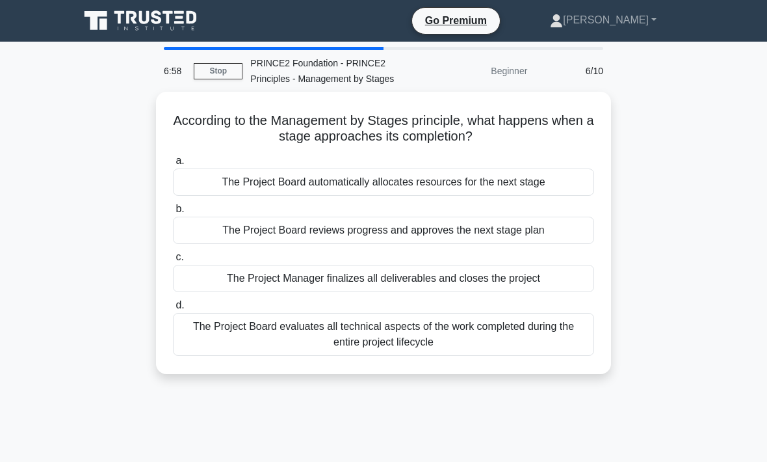
click at [438, 229] on div "The Project Board reviews progress and approves the next stage plan" at bounding box center [383, 230] width 421 height 27
click at [173, 213] on input "b. The Project Board reviews progress and approves the next stage plan" at bounding box center [173, 209] width 0 height 8
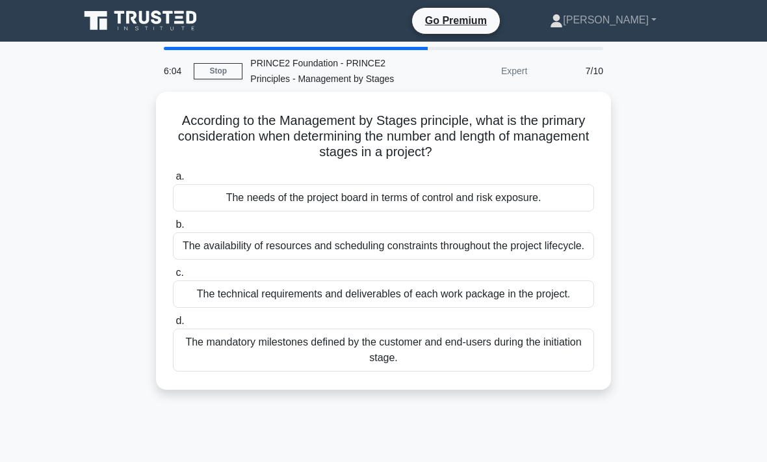
click at [412, 371] on div "The mandatory milestones defined by the customer and end-users during the initi…" at bounding box center [383, 349] width 421 height 43
click at [173, 325] on input "d. The mandatory milestones defined by the customer and end-users during the in…" at bounding box center [173, 321] width 0 height 8
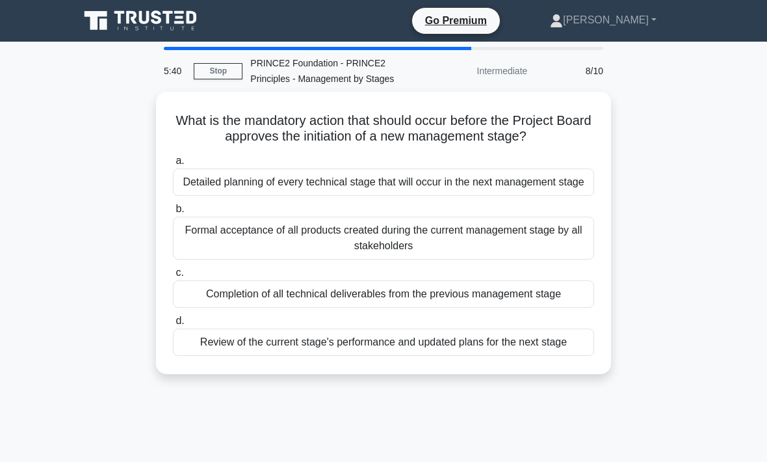
click at [421, 356] on div "Review of the current stage's performance and updated plans for the next stage" at bounding box center [383, 341] width 421 height 27
click at [173, 325] on input "d. Review of the current stage's performance and updated plans for the next sta…" at bounding box center [173, 321] width 0 height 8
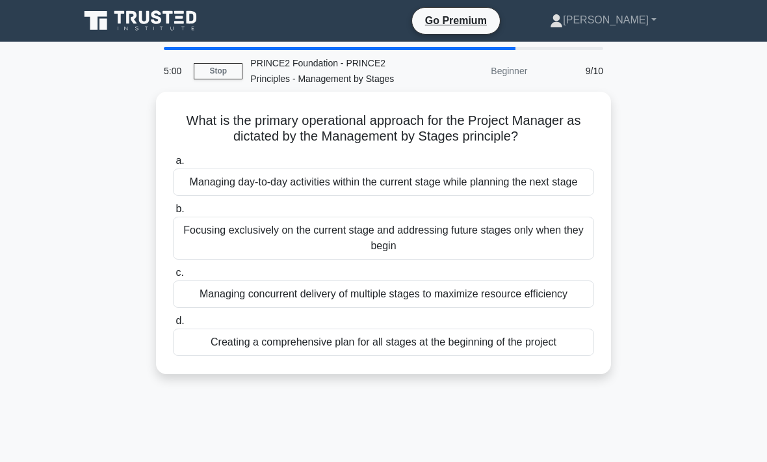
click at [415, 251] on div "Focusing exclusively on the current stage and addressing future stages only whe…" at bounding box center [383, 238] width 421 height 43
click at [173, 213] on input "b. Focusing exclusively on the current stage and addressing future stages only …" at bounding box center [173, 209] width 0 height 8
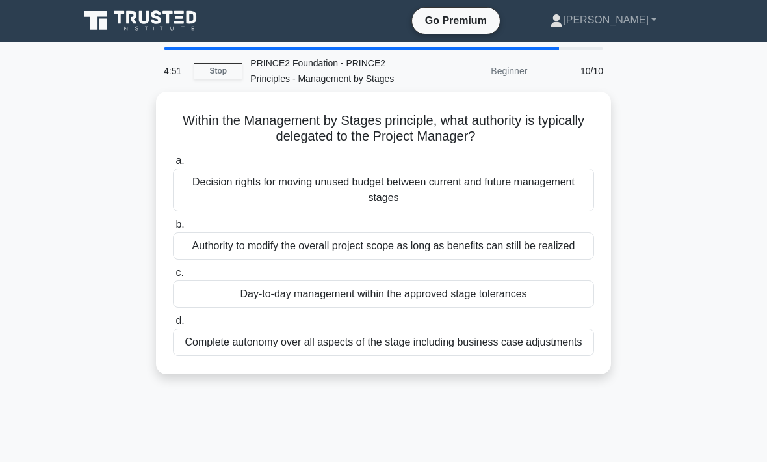
click at [464, 304] on div "Day-to-day management within the approved stage tolerances" at bounding box center [383, 293] width 421 height 27
click at [173, 277] on input "c. Day-to-day management within the approved stage tolerances" at bounding box center [173, 273] width 0 height 8
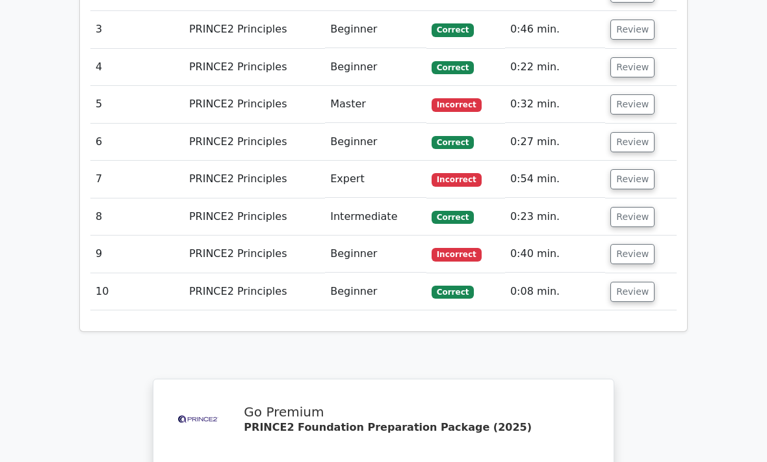
click at [633, 245] on button "Review" at bounding box center [633, 255] width 44 height 20
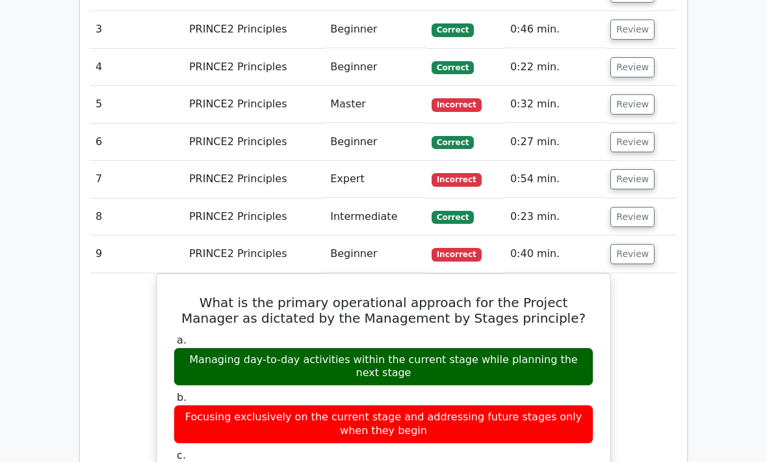
click at [635, 244] on button "Review" at bounding box center [633, 254] width 44 height 20
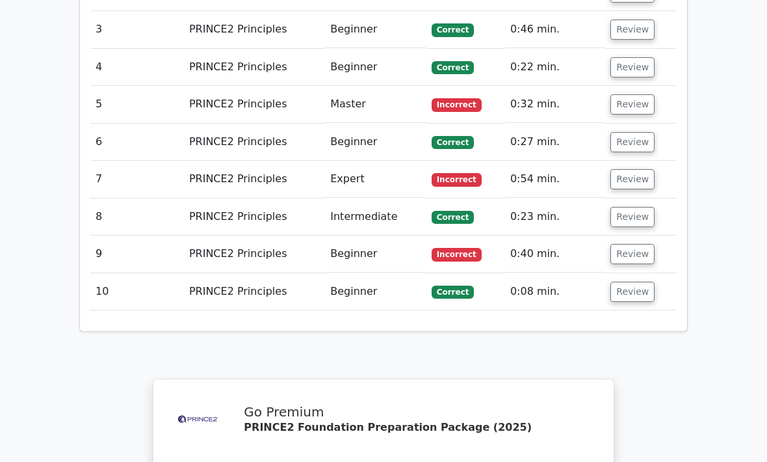
click at [637, 282] on button "Review" at bounding box center [633, 292] width 44 height 20
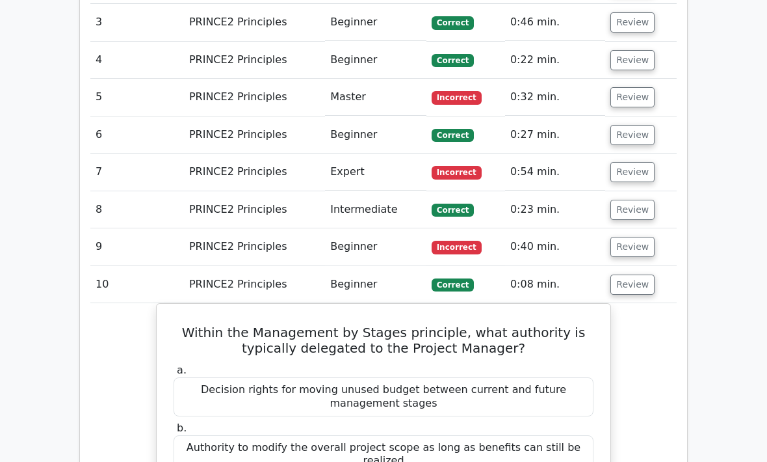
scroll to position [1801, 0]
click at [635, 237] on button "Review" at bounding box center [633, 247] width 44 height 20
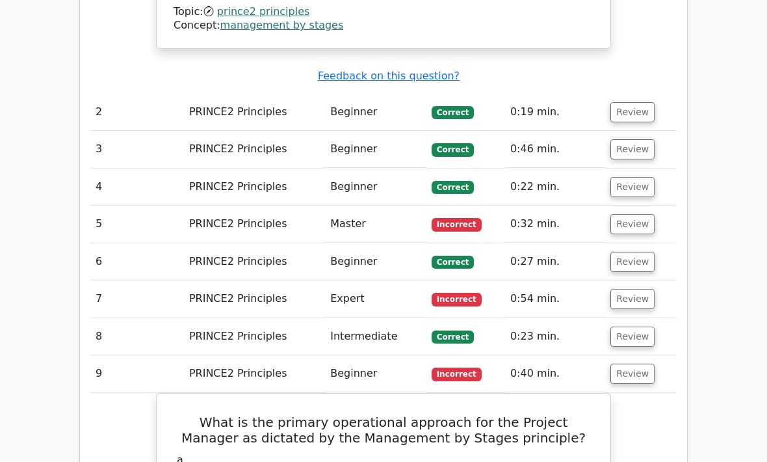
scroll to position [1668, 0]
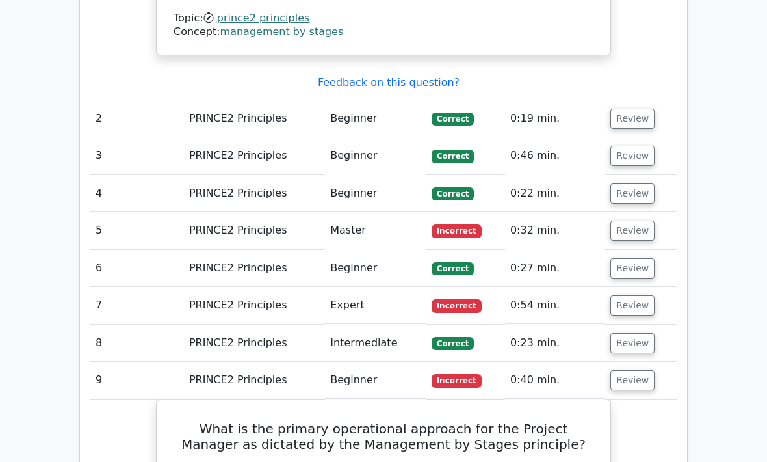
click at [635, 295] on button "Review" at bounding box center [633, 305] width 44 height 20
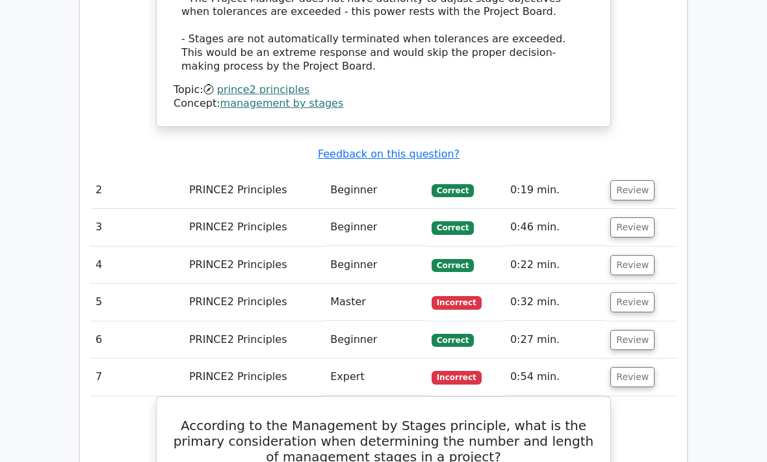
click at [637, 293] on button "Review" at bounding box center [633, 303] width 44 height 20
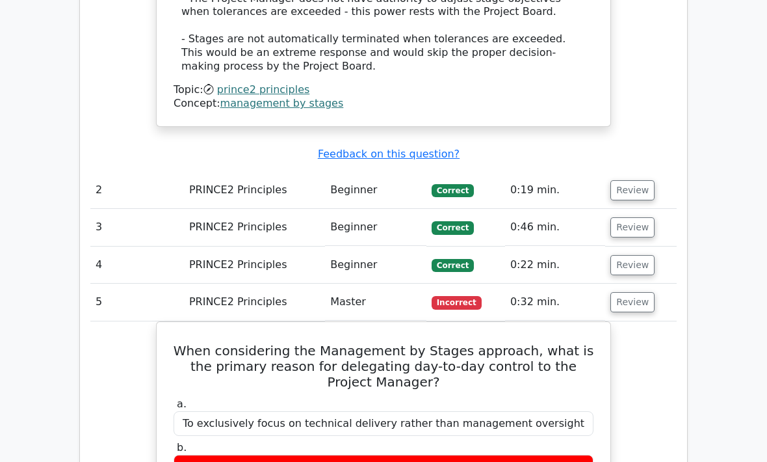
click at [639, 284] on td "Review" at bounding box center [641, 302] width 72 height 37
